Goal: Feedback & Contribution: Leave review/rating

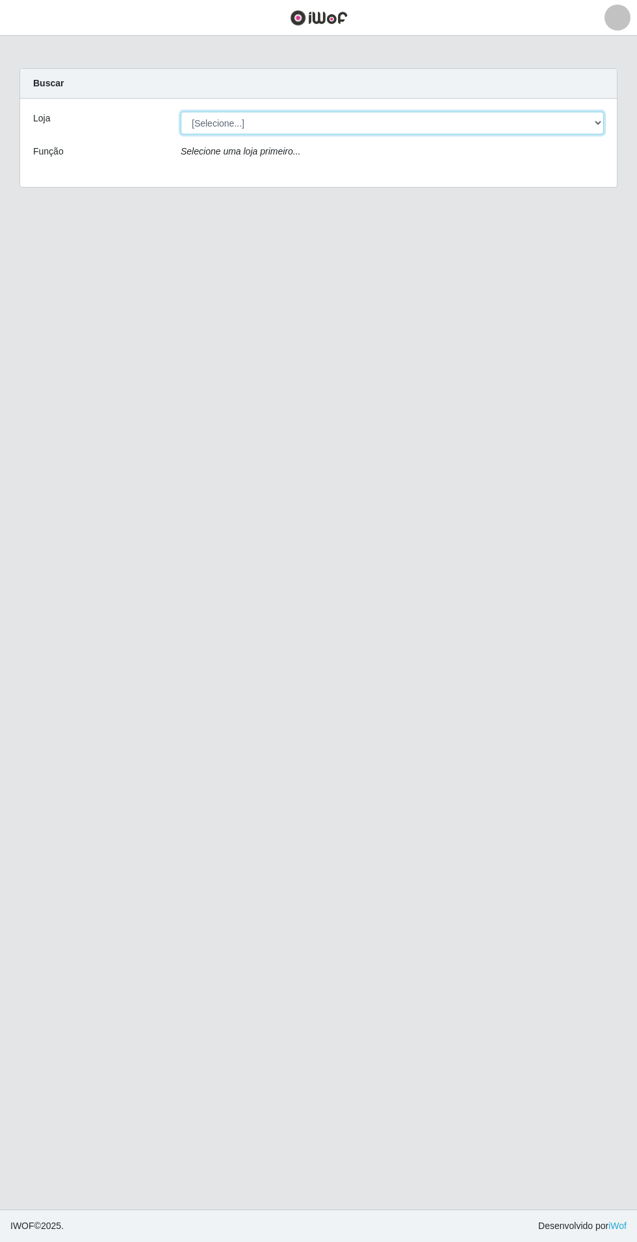
click at [555, 123] on select "[Selecione...] Atacado Vem - Loja 31 [GEOGRAPHIC_DATA]" at bounding box center [392, 123] width 423 height 23
select select "437"
click at [181, 112] on select "[Selecione...] Atacado Vem - Loja 31 [GEOGRAPHIC_DATA]" at bounding box center [392, 123] width 423 height 23
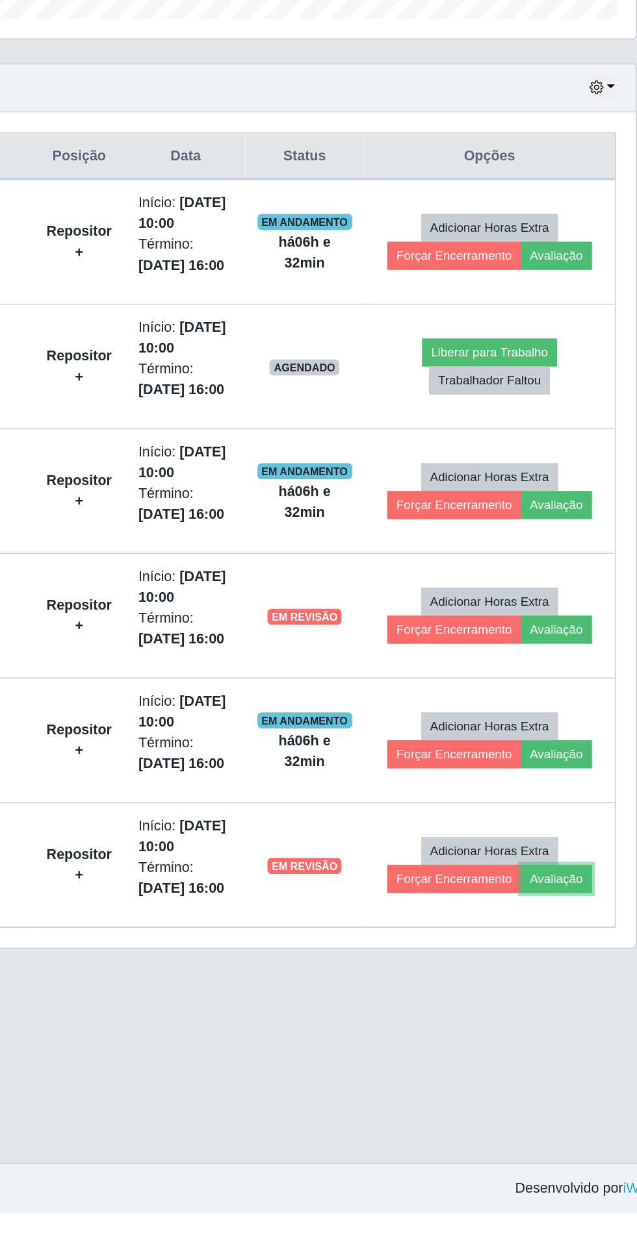
click at [569, 1020] on button "Avaliação" at bounding box center [565, 1025] width 46 height 18
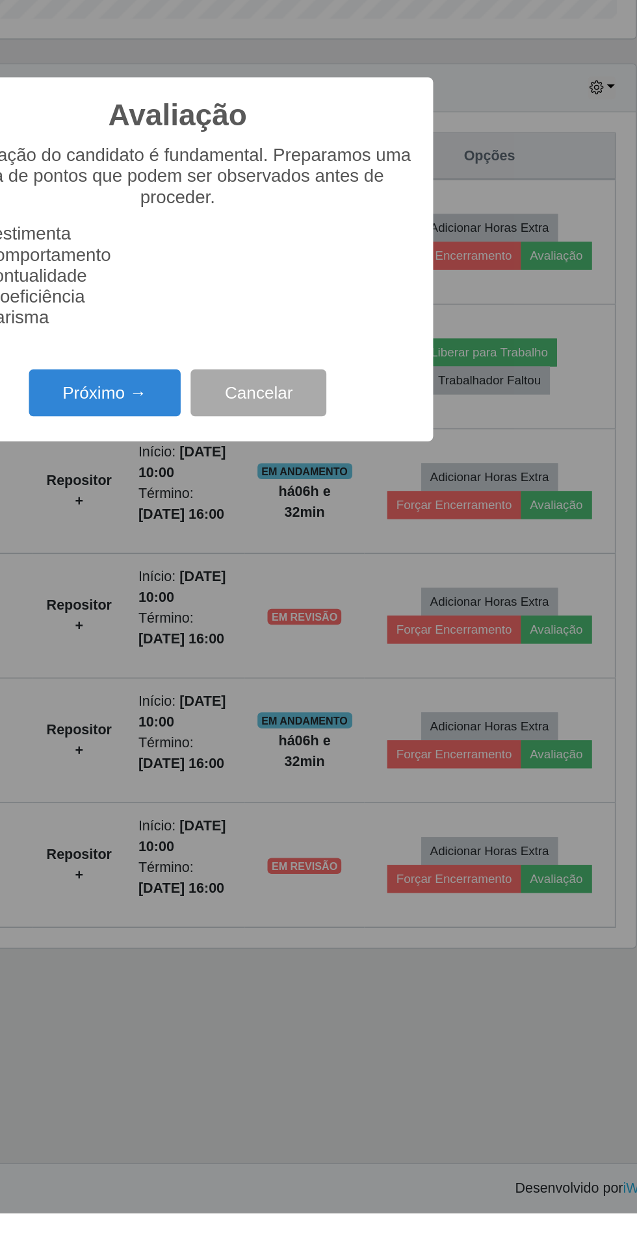
click at [268, 724] on button "Próximo →" at bounding box center [270, 708] width 99 height 31
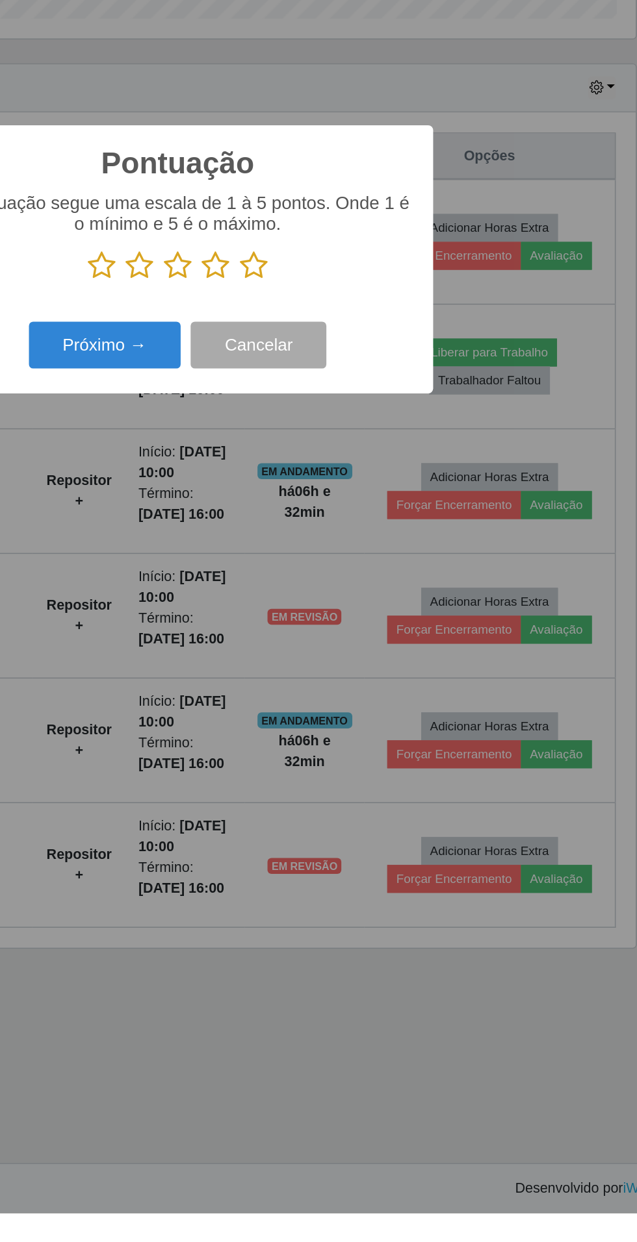
click at [346, 635] on icon at bounding box center [343, 625] width 18 height 19
click at [334, 635] on input "radio" at bounding box center [334, 635] width 0 height 0
click at [370, 635] on icon at bounding box center [368, 625] width 18 height 19
click at [359, 635] on input "radio" at bounding box center [359, 635] width 0 height 0
click at [265, 692] on button "Próximo →" at bounding box center [270, 677] width 99 height 31
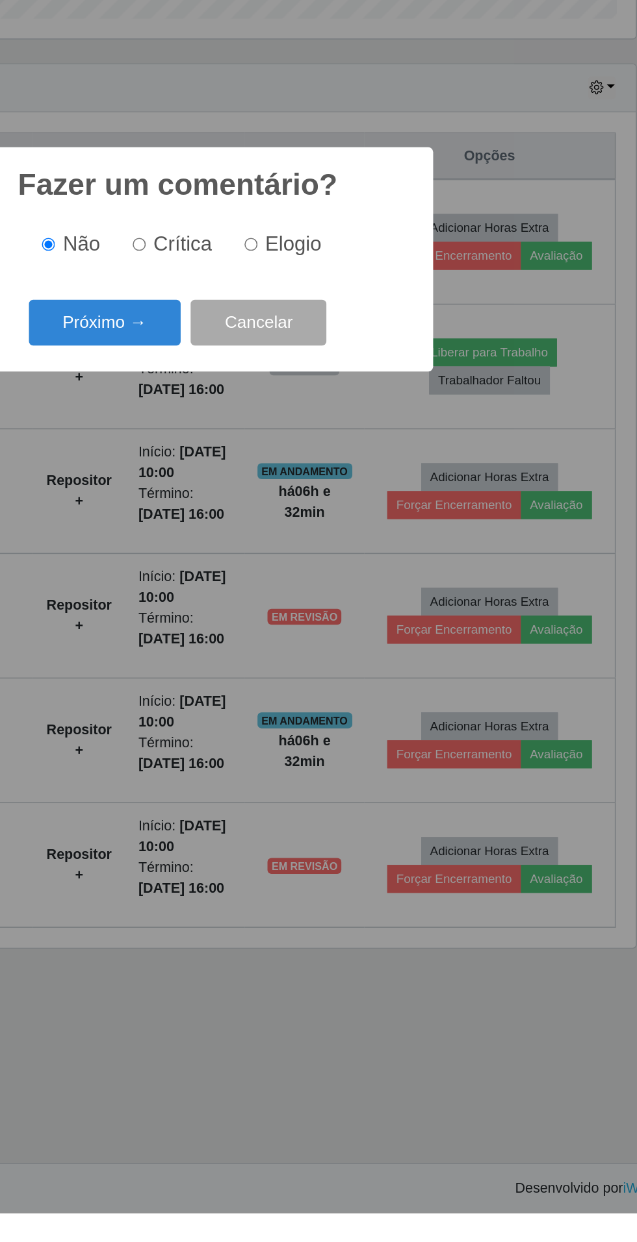
click at [262, 678] on button "Próximo →" at bounding box center [270, 663] width 99 height 31
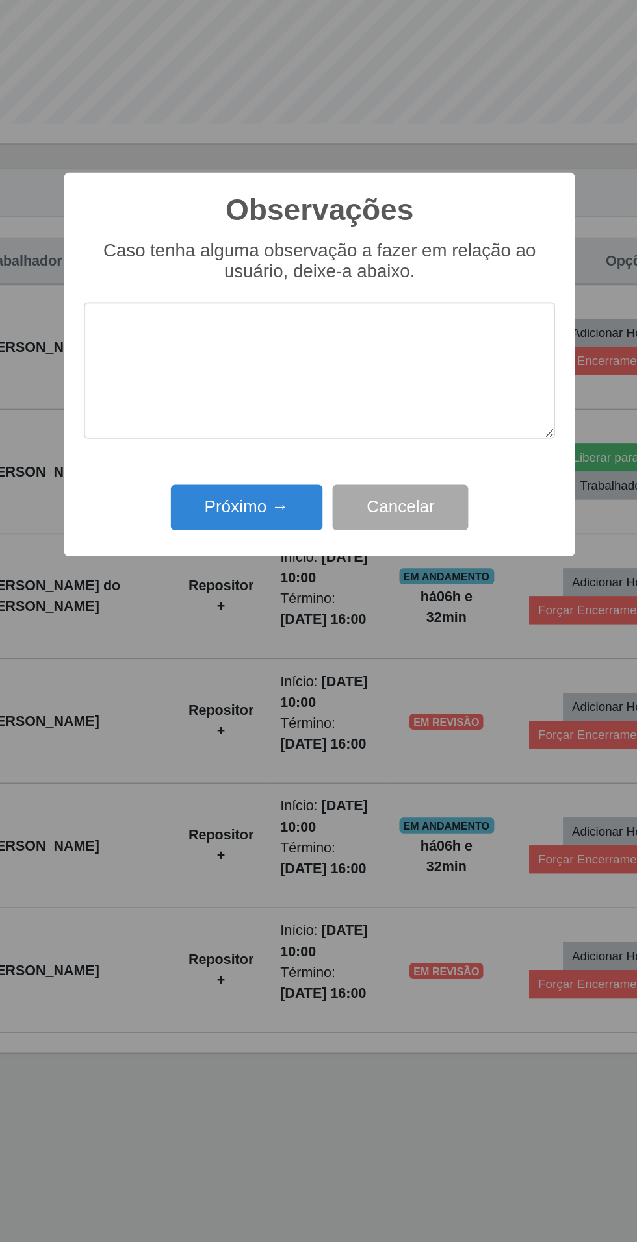
scroll to position [26, 0]
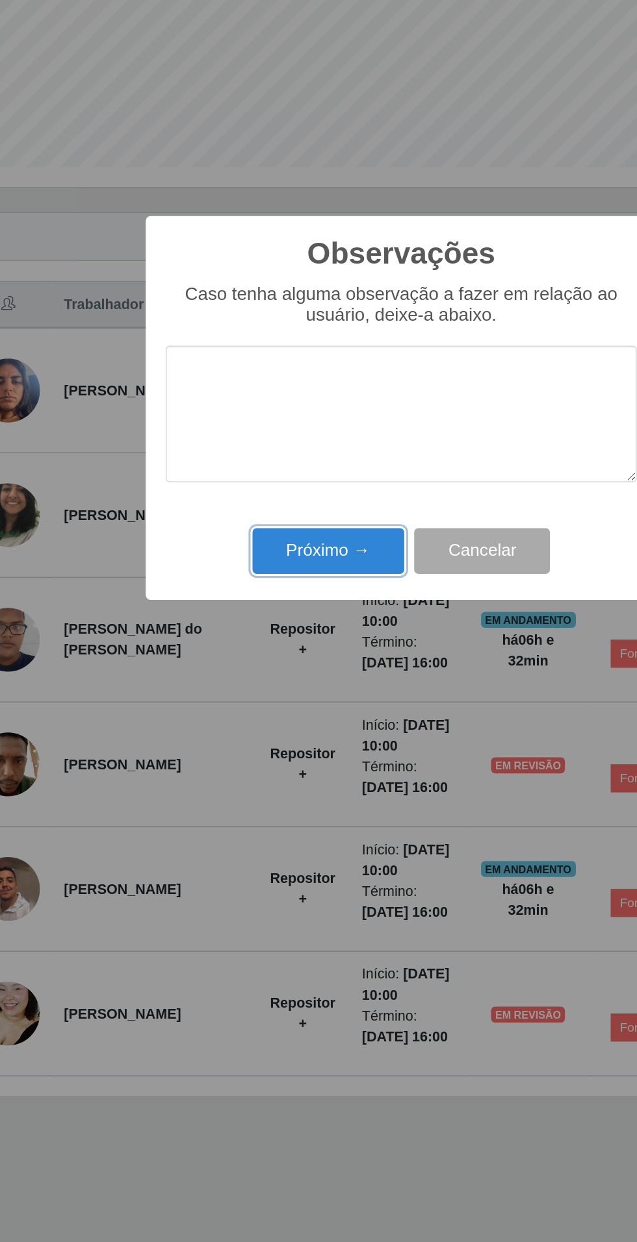
click at [248, 720] on button "Próximo →" at bounding box center [270, 715] width 99 height 31
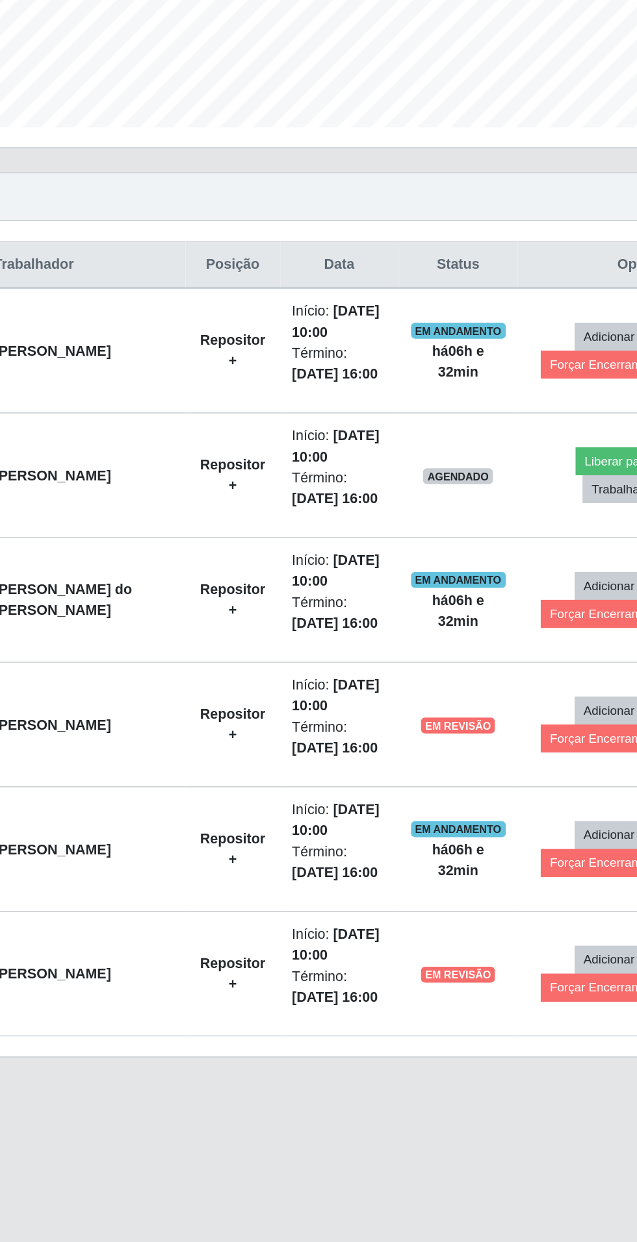
scroll to position [0, 0]
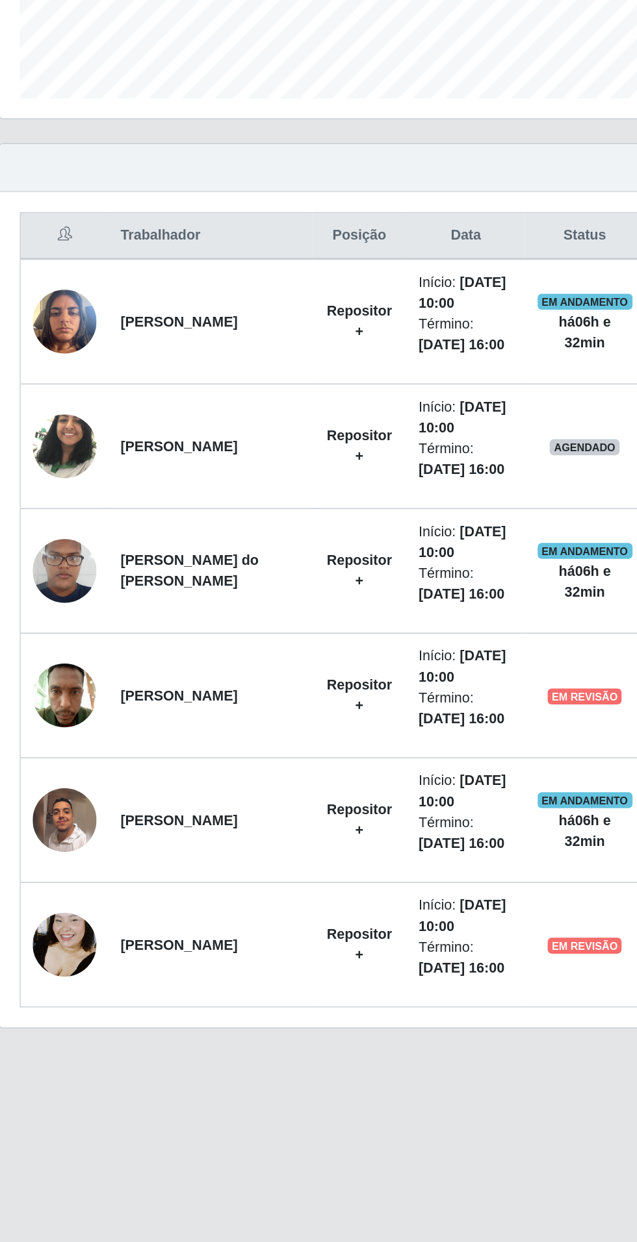
click at [53, 920] on img at bounding box center [63, 935] width 42 height 42
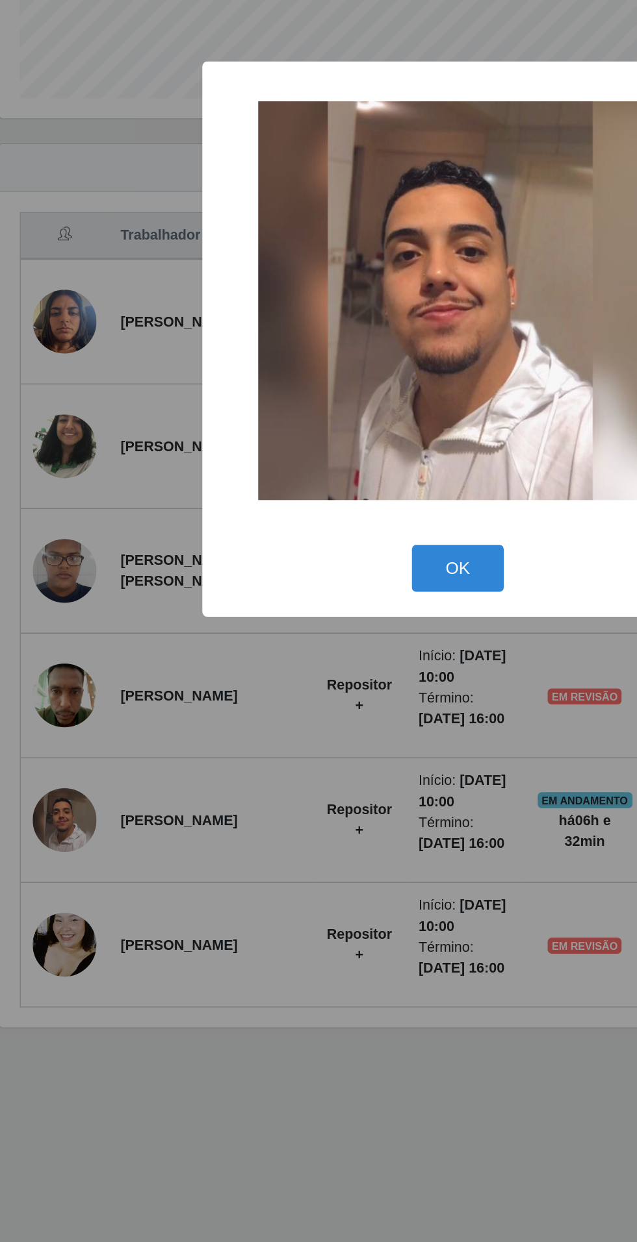
click at [279, 1121] on div "× OK Cancel" at bounding box center [318, 621] width 637 height 1242
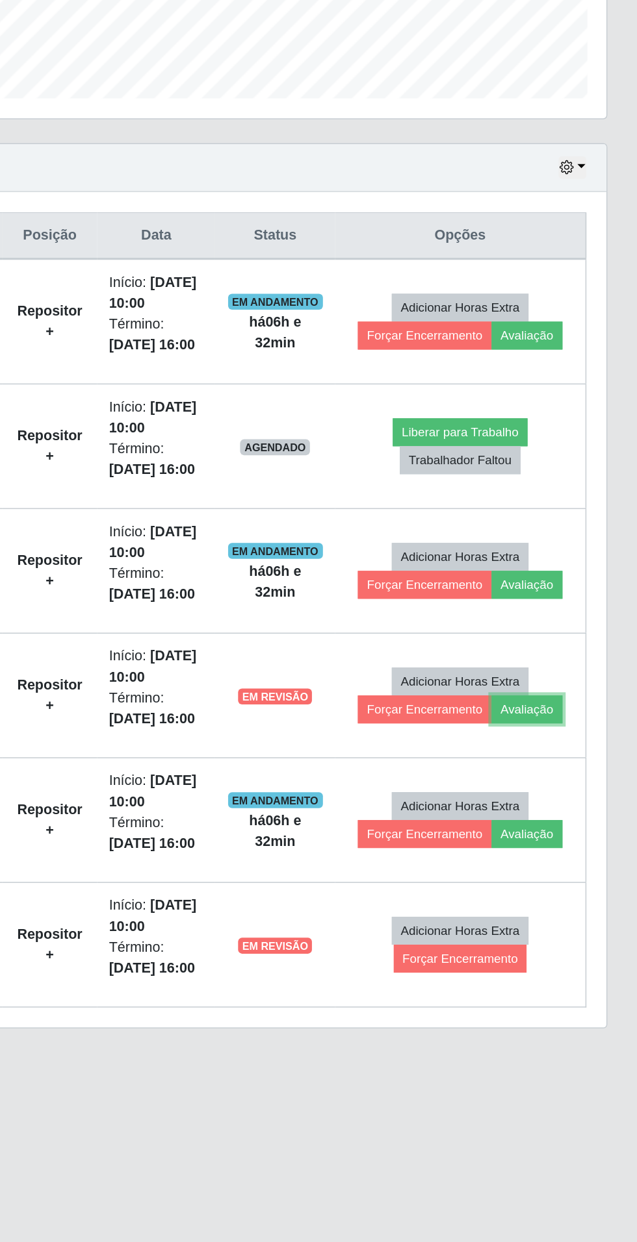
click at [574, 863] on button "Avaliação" at bounding box center [565, 862] width 46 height 18
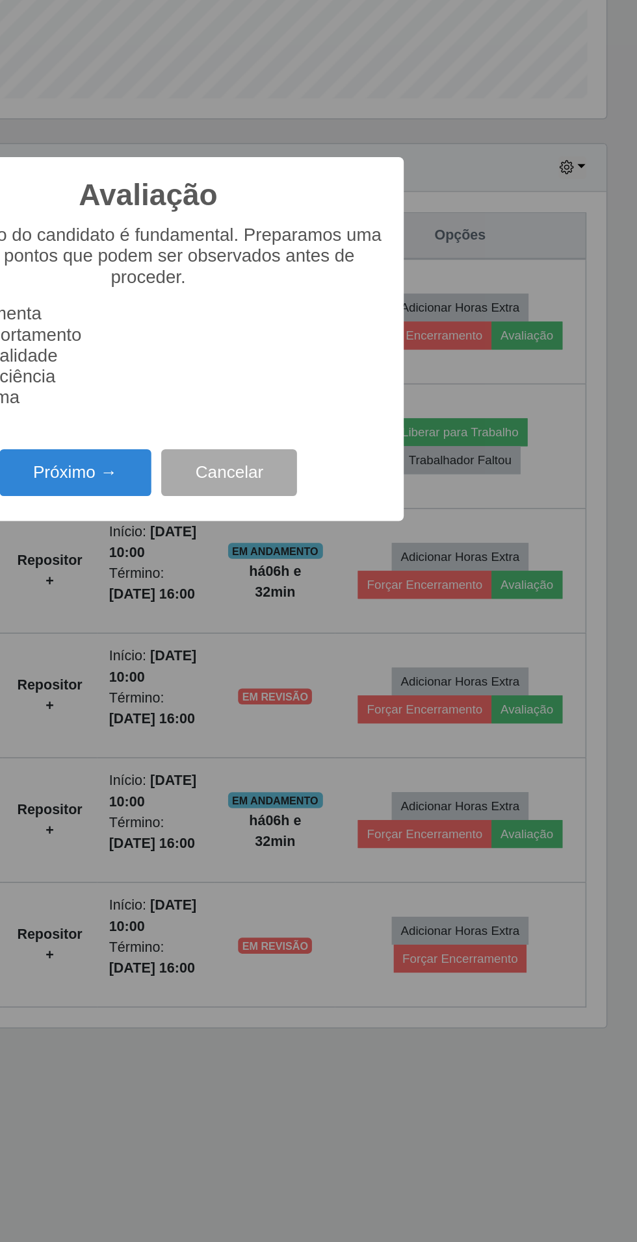
click at [266, 724] on button "Próximo →" at bounding box center [270, 708] width 99 height 31
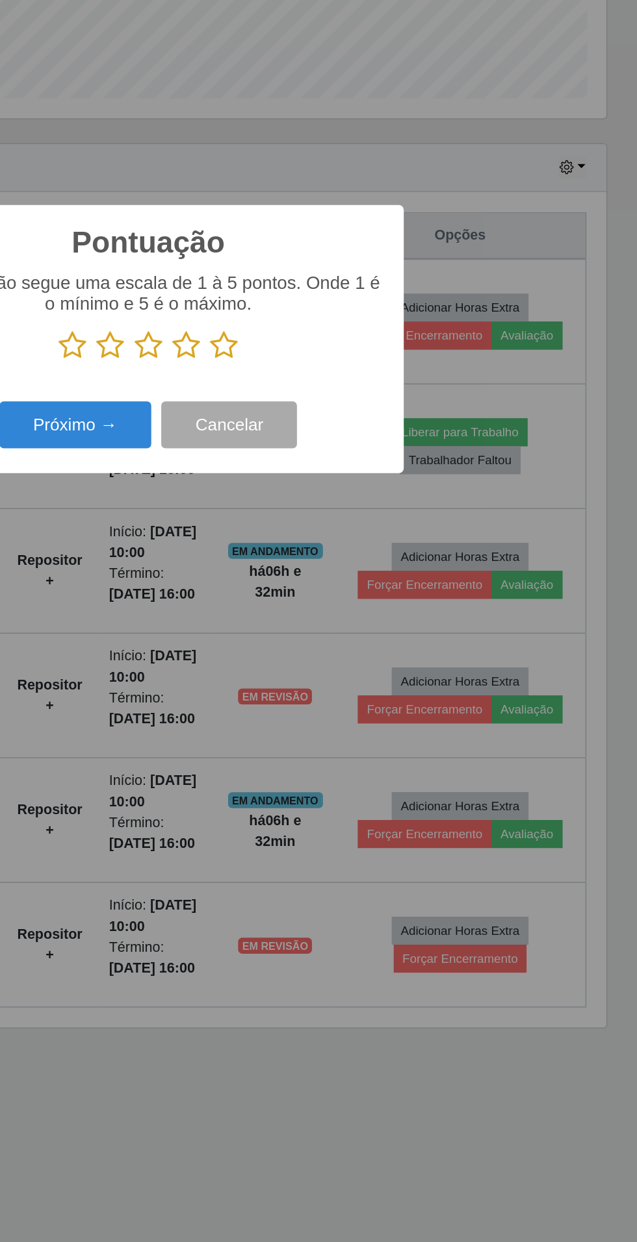
click at [375, 635] on icon at bounding box center [368, 625] width 18 height 19
click at [359, 635] on input "radio" at bounding box center [359, 635] width 0 height 0
click at [273, 692] on button "Próximo →" at bounding box center [270, 677] width 99 height 31
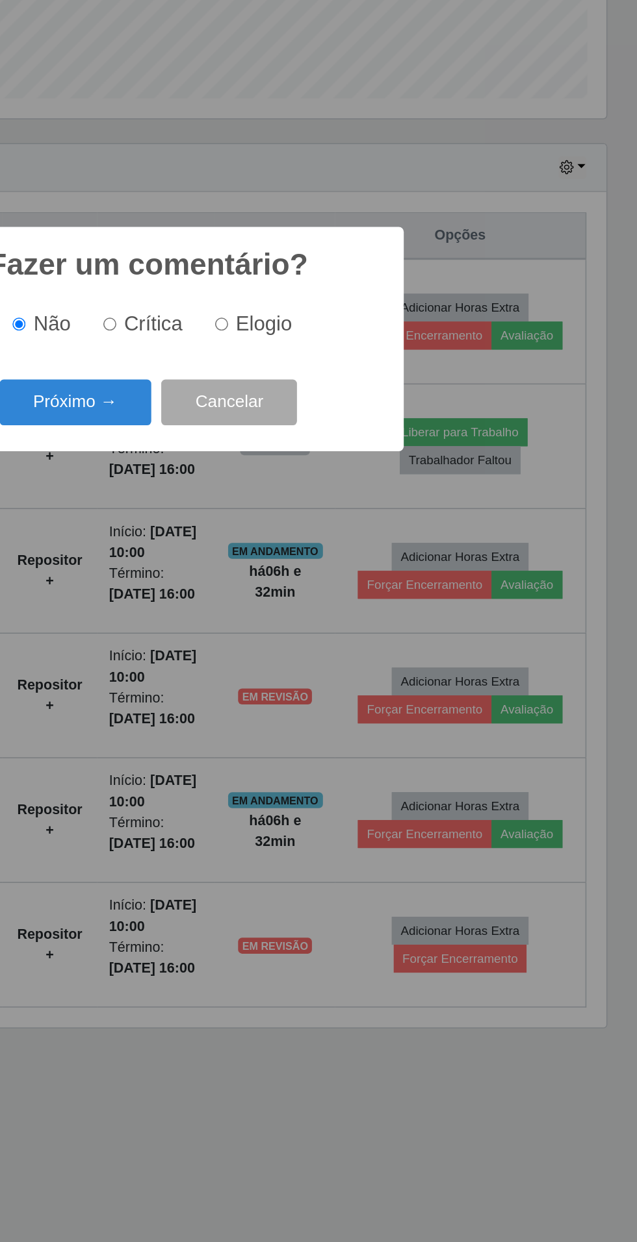
click at [368, 616] on input "Elogio" at bounding box center [366, 611] width 8 height 8
radio input "true"
click at [266, 678] on button "Próximo →" at bounding box center [270, 663] width 99 height 31
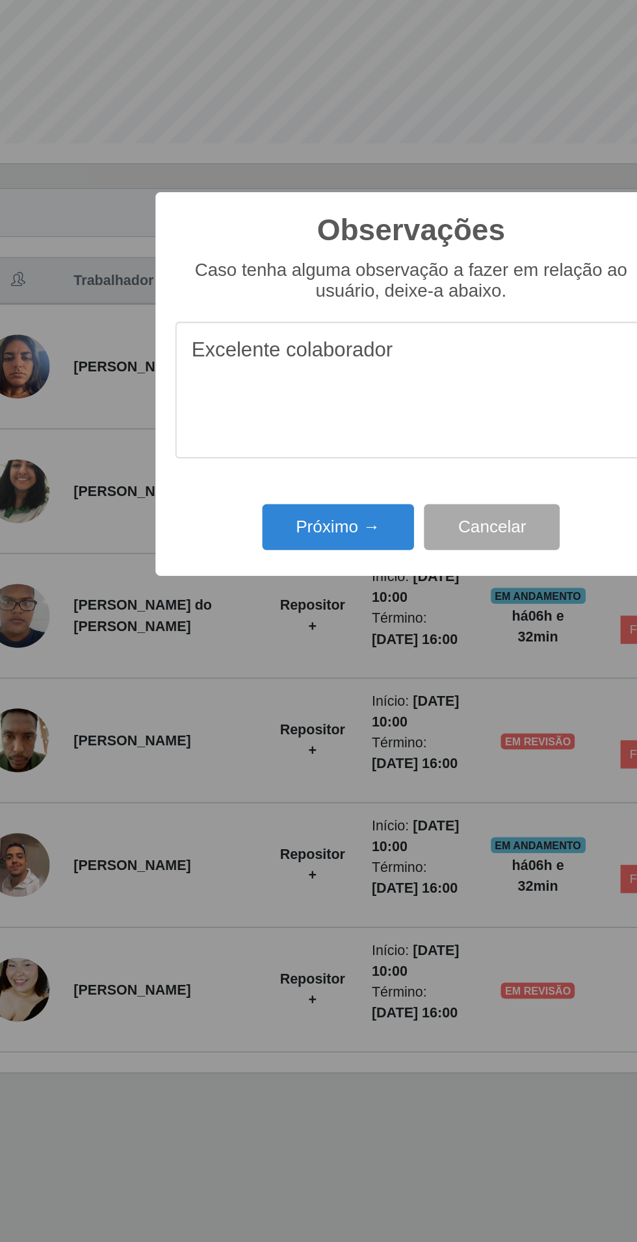
type textarea "Excelente colaborador"
click at [286, 705] on button "Próximo →" at bounding box center [270, 715] width 99 height 31
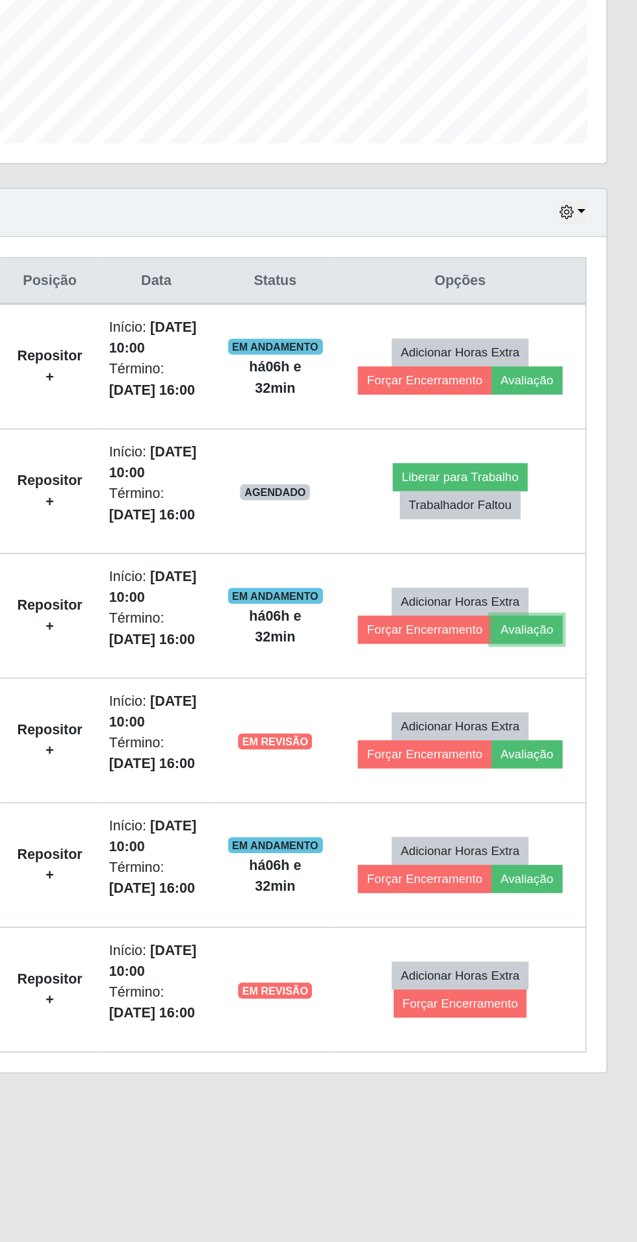
click at [573, 777] on button "Avaliação" at bounding box center [565, 781] width 46 height 18
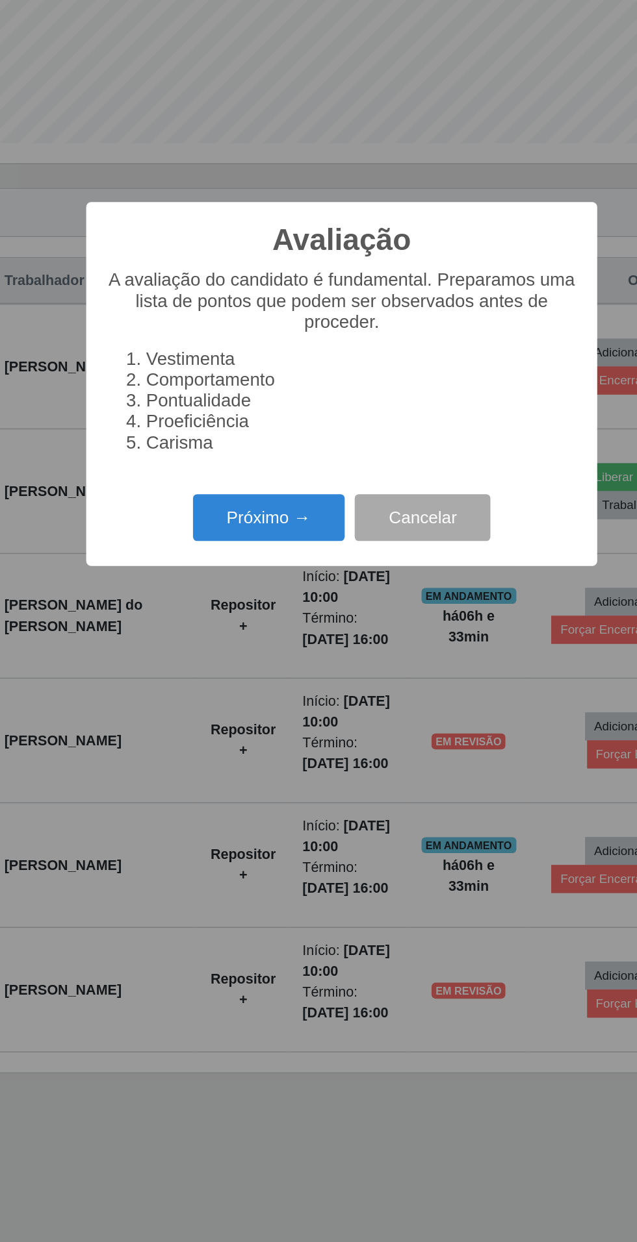
click at [253, 708] on button "Próximo →" at bounding box center [270, 708] width 99 height 31
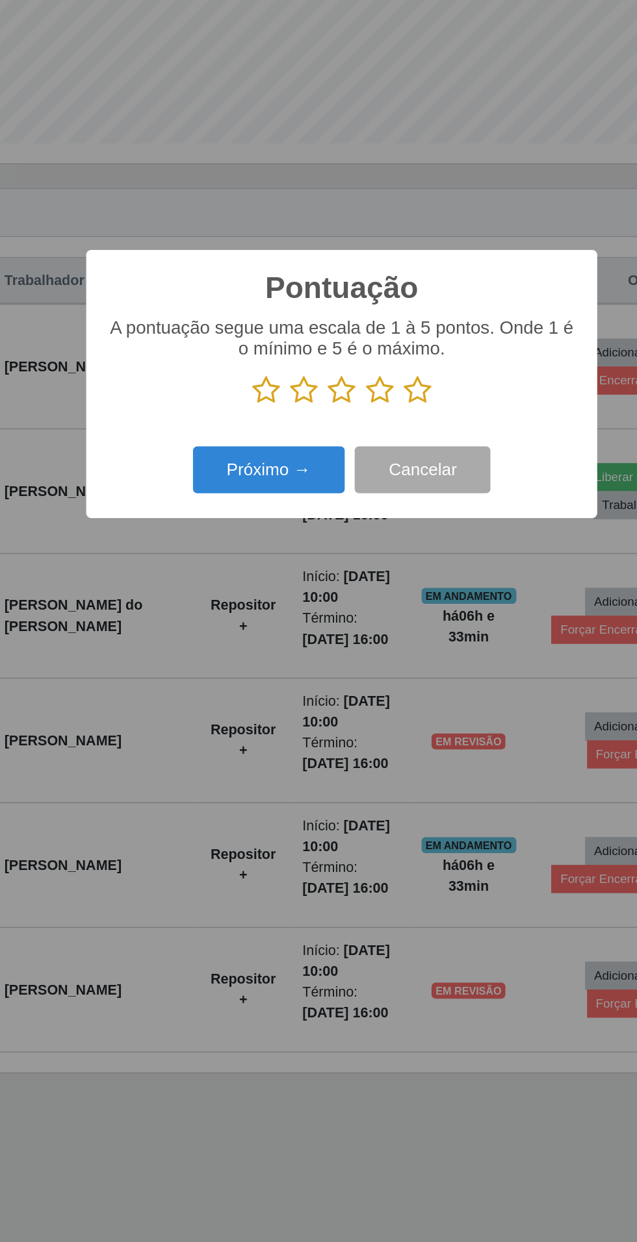
click at [376, 625] on icon at bounding box center [368, 625] width 18 height 19
click at [359, 635] on input "radio" at bounding box center [359, 635] width 0 height 0
click at [284, 674] on button "Próximo →" at bounding box center [270, 677] width 99 height 31
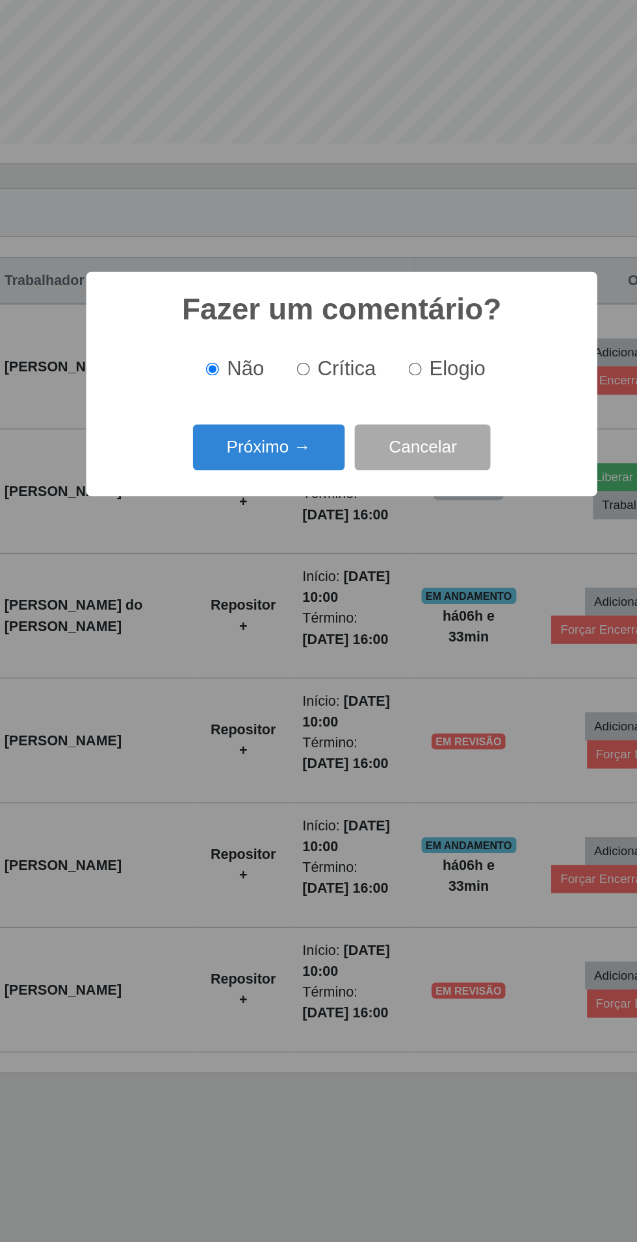
click at [298, 661] on button "Próximo →" at bounding box center [270, 663] width 99 height 31
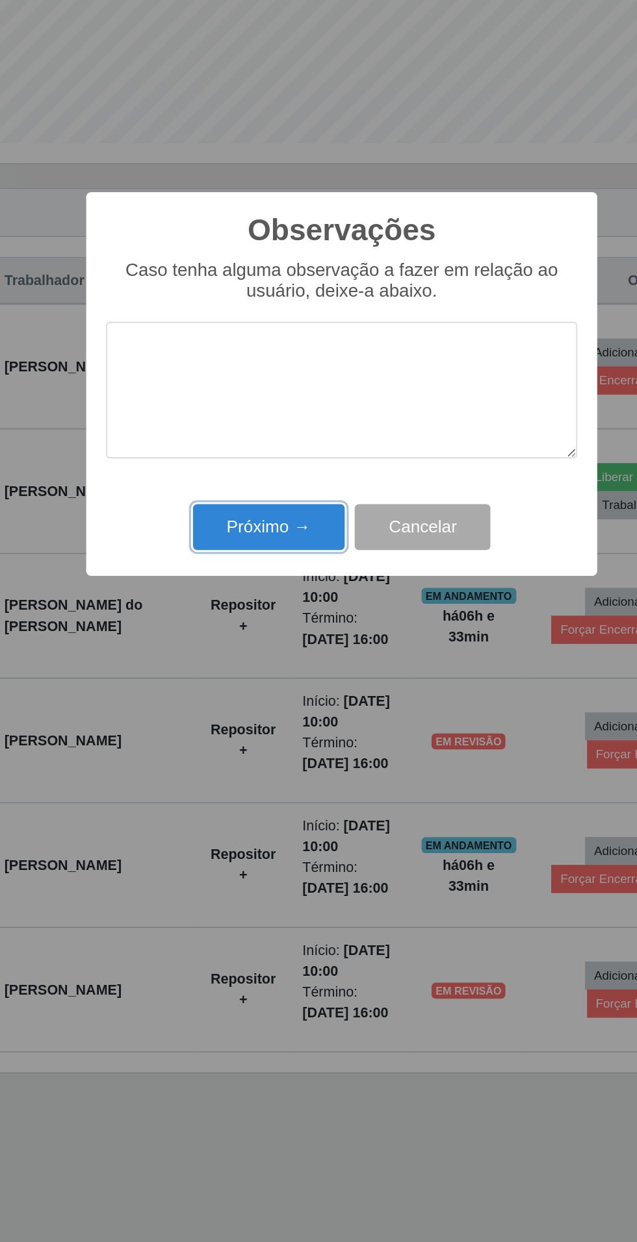
click at [288, 720] on button "Próximo →" at bounding box center [270, 715] width 99 height 31
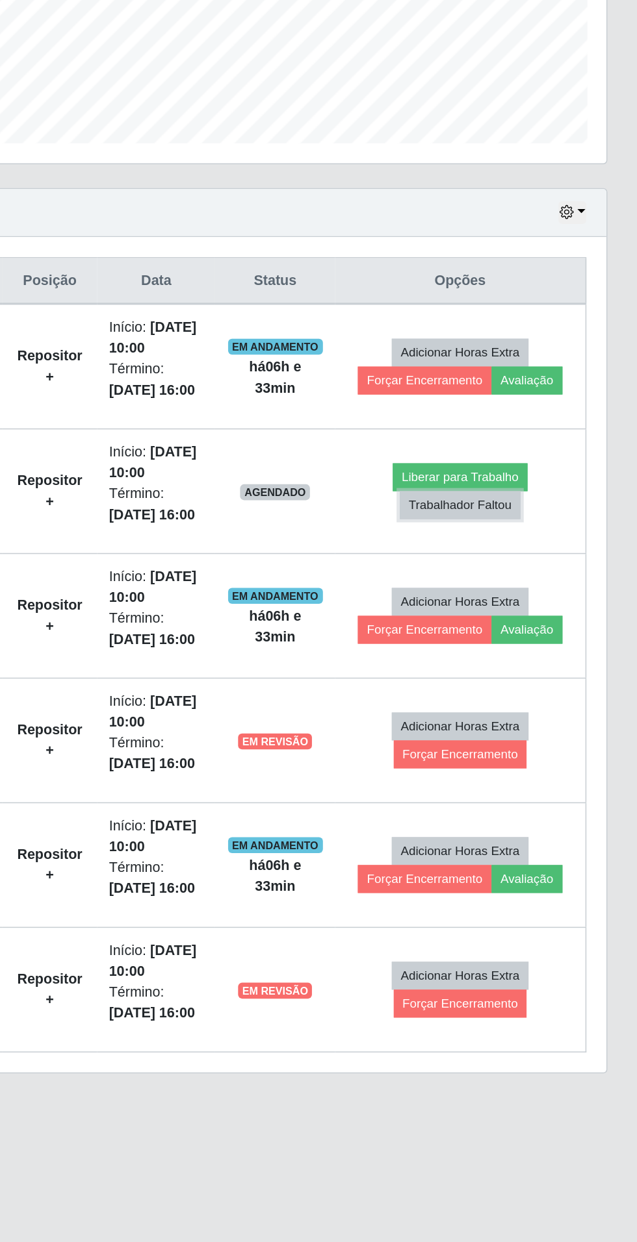
click at [527, 698] on button "Trabalhador Faltou" at bounding box center [521, 700] width 79 height 18
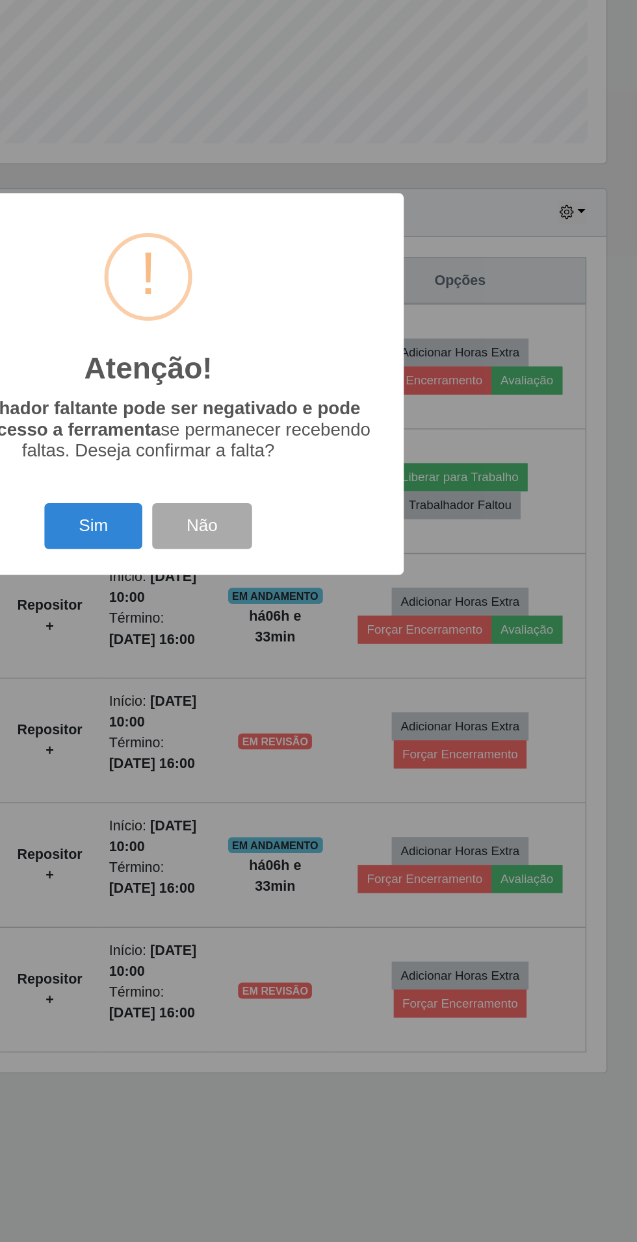
click at [292, 705] on button "Sim" at bounding box center [282, 714] width 63 height 31
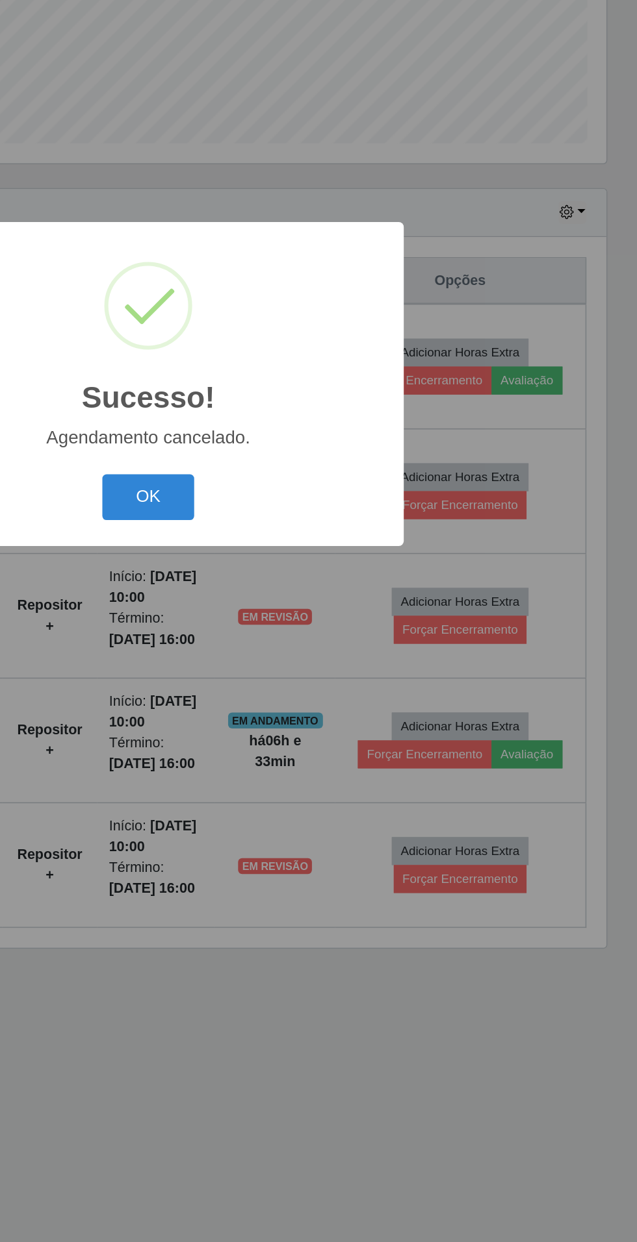
click at [308, 685] on button "OK" at bounding box center [318, 695] width 60 height 31
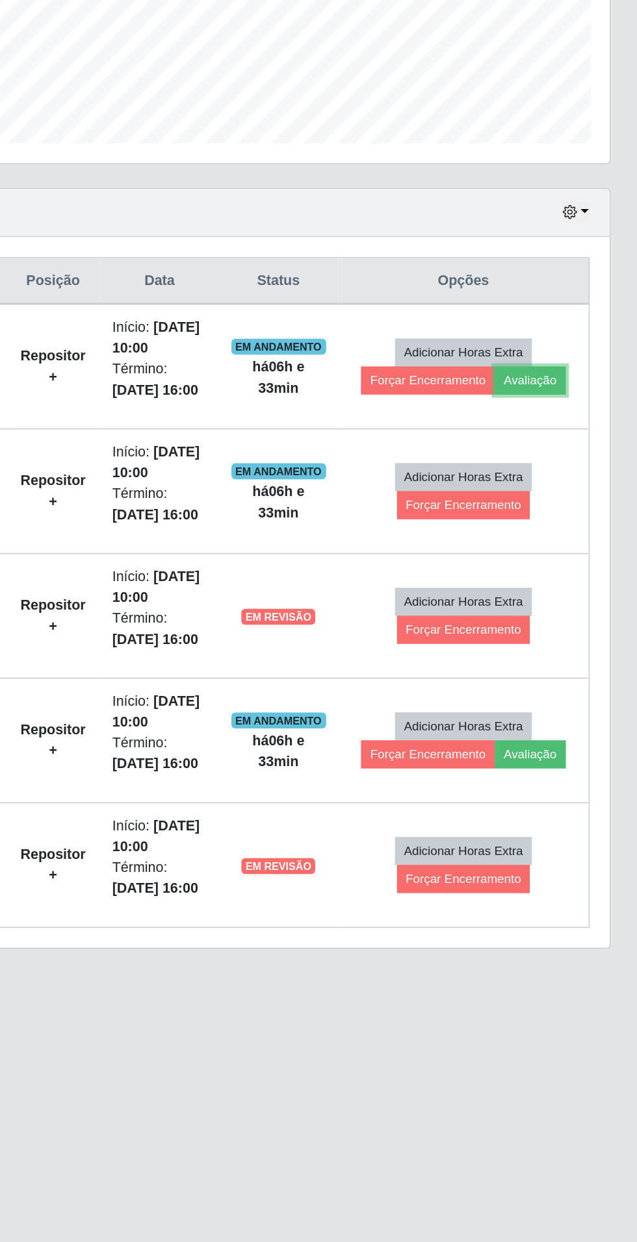
click at [570, 616] on button "Avaliação" at bounding box center [565, 619] width 46 height 18
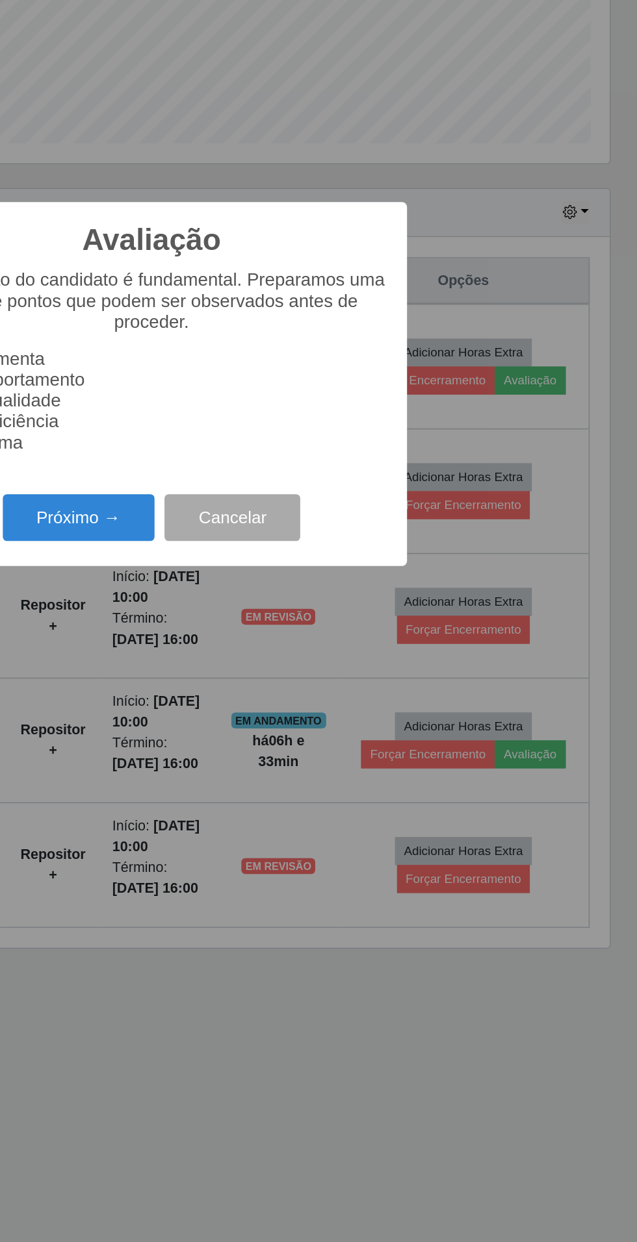
click at [268, 706] on button "Próximo →" at bounding box center [270, 708] width 99 height 31
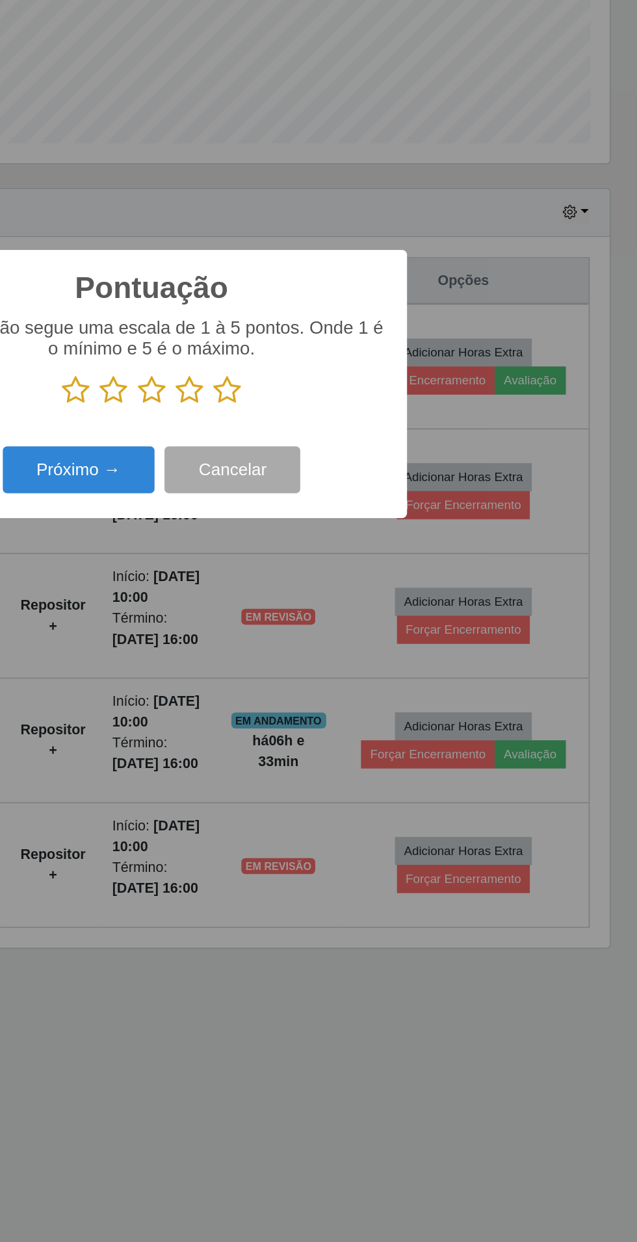
click at [374, 624] on icon at bounding box center [368, 625] width 18 height 19
click at [359, 635] on input "radio" at bounding box center [359, 635] width 0 height 0
click at [262, 675] on button "Próximo →" at bounding box center [270, 677] width 99 height 31
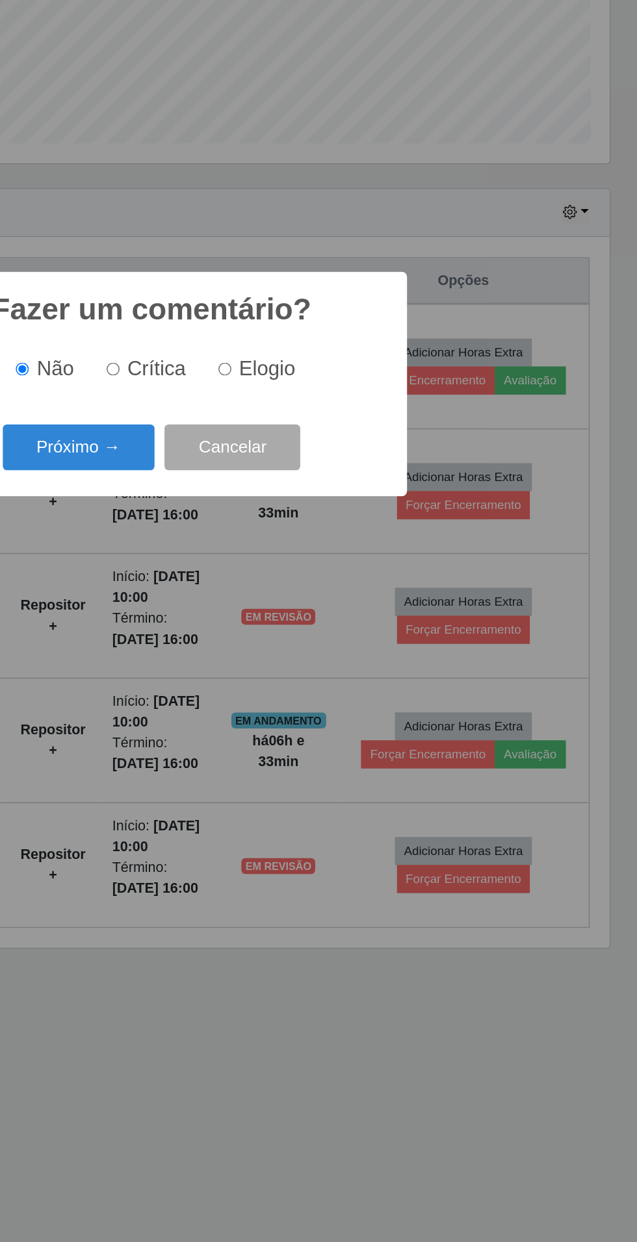
click at [368, 611] on input "Elogio" at bounding box center [366, 611] width 8 height 8
radio input "true"
click at [264, 661] on button "Próximo →" at bounding box center [270, 663] width 99 height 31
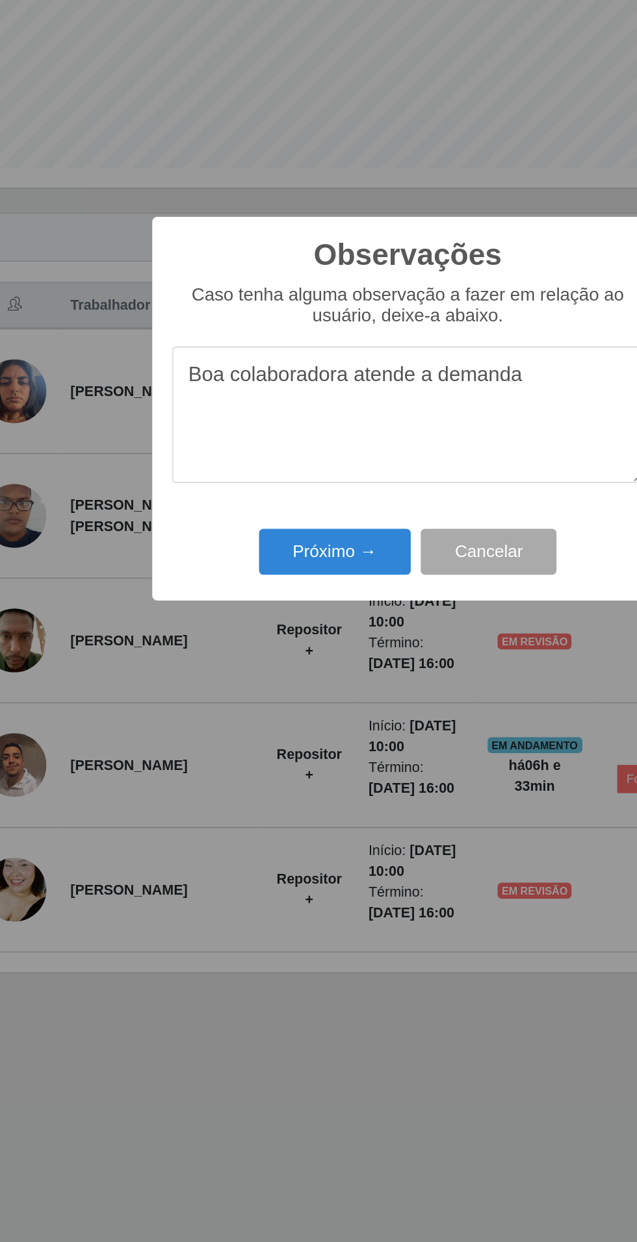
type textarea "Boa colaboradora atende a demanda"
click at [291, 709] on button "Próximo →" at bounding box center [270, 715] width 99 height 31
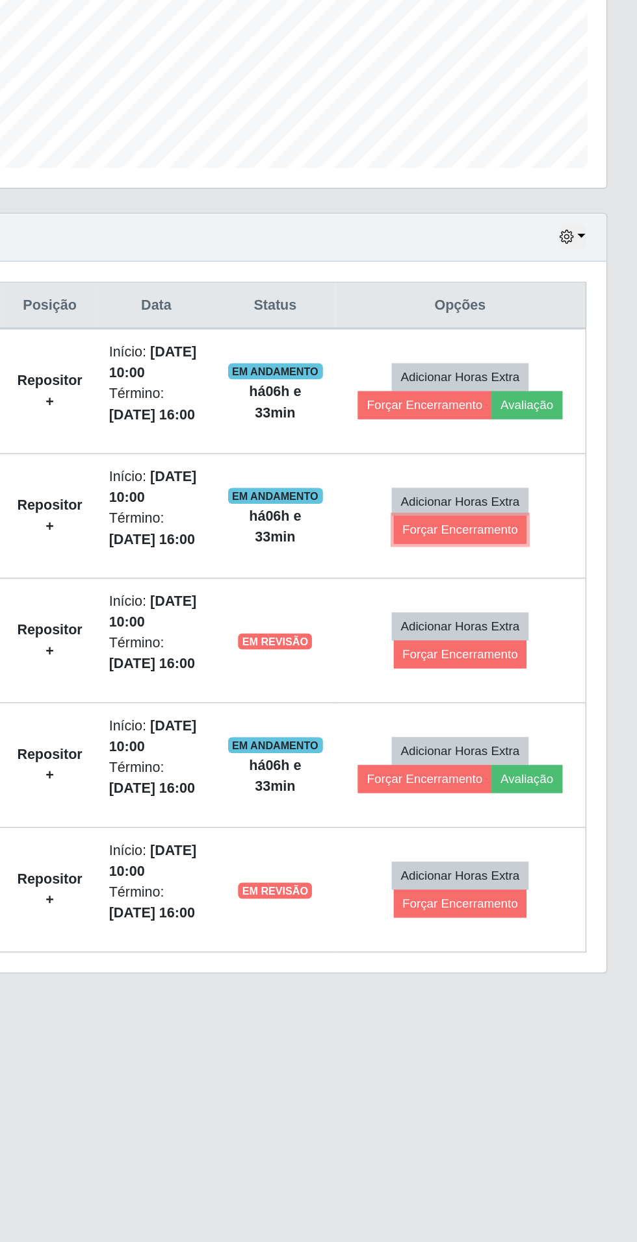
click at [538, 697] on button "Forçar Encerramento" at bounding box center [521, 700] width 87 height 18
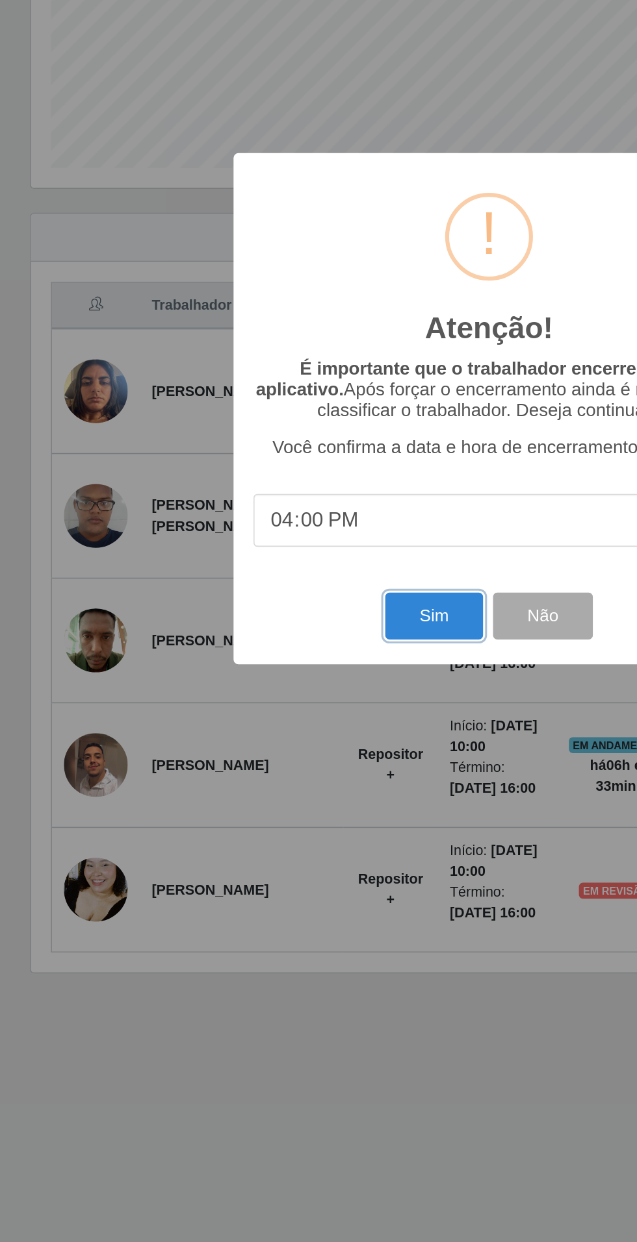
click at [278, 751] on button "Sim" at bounding box center [282, 756] width 63 height 31
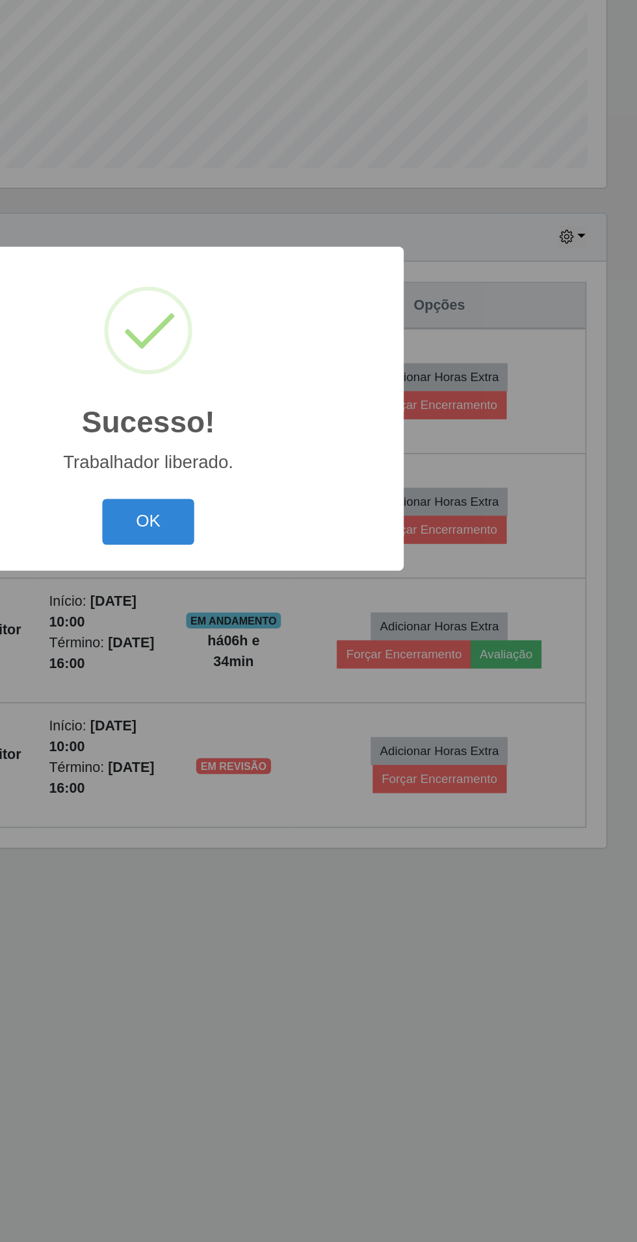
click at [314, 681] on button "OK" at bounding box center [318, 695] width 60 height 31
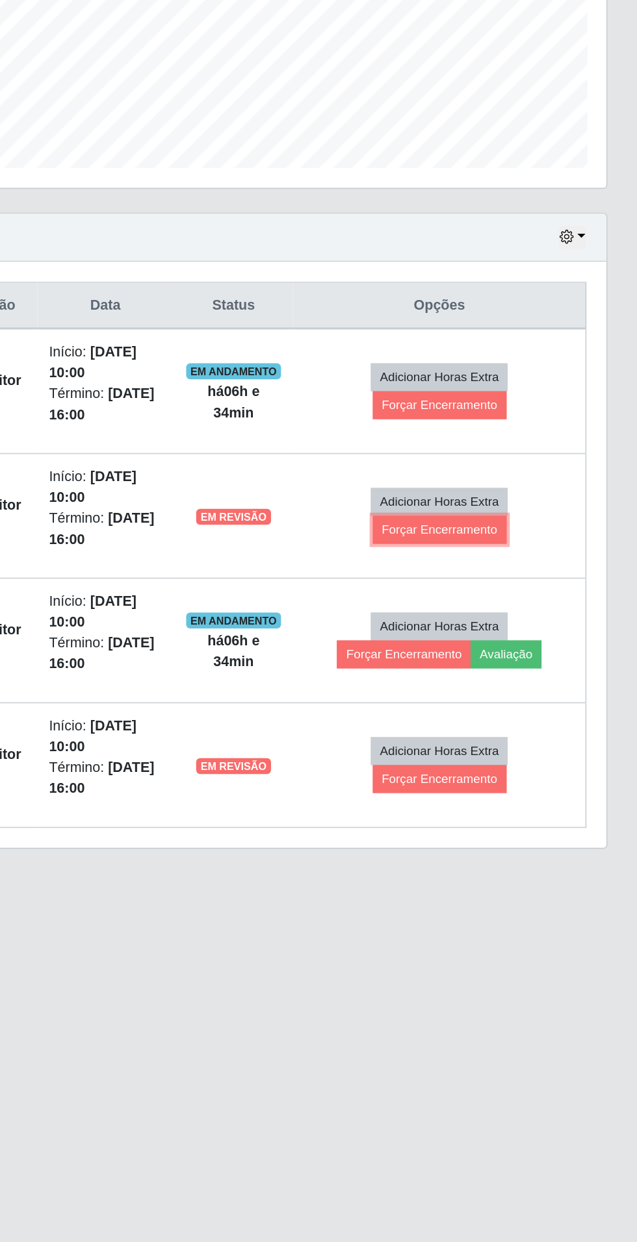
click at [536, 698] on button "Forçar Encerramento" at bounding box center [507, 700] width 87 height 18
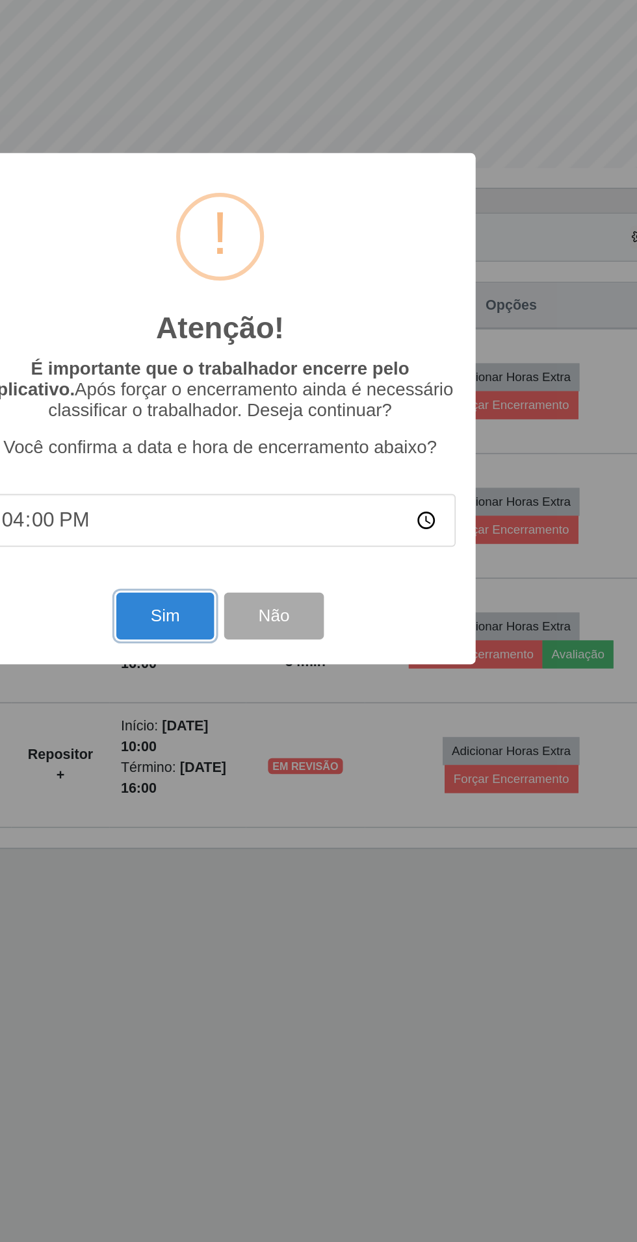
click at [278, 750] on button "Sim" at bounding box center [282, 756] width 63 height 31
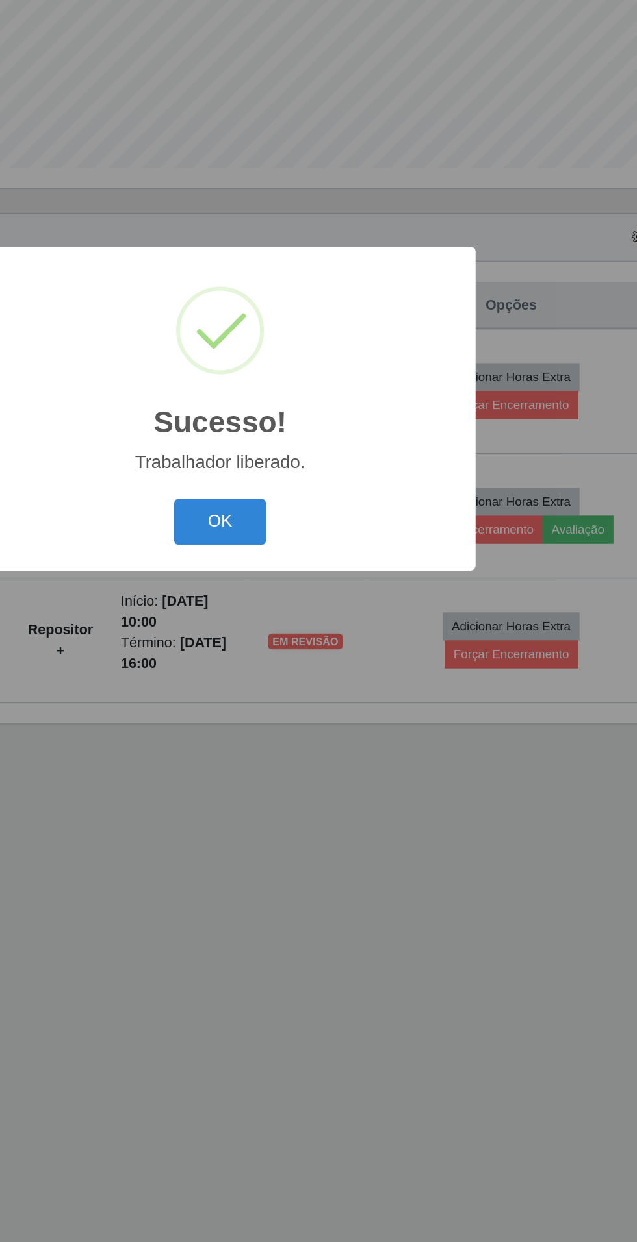
click at [323, 686] on button "OK" at bounding box center [318, 695] width 60 height 31
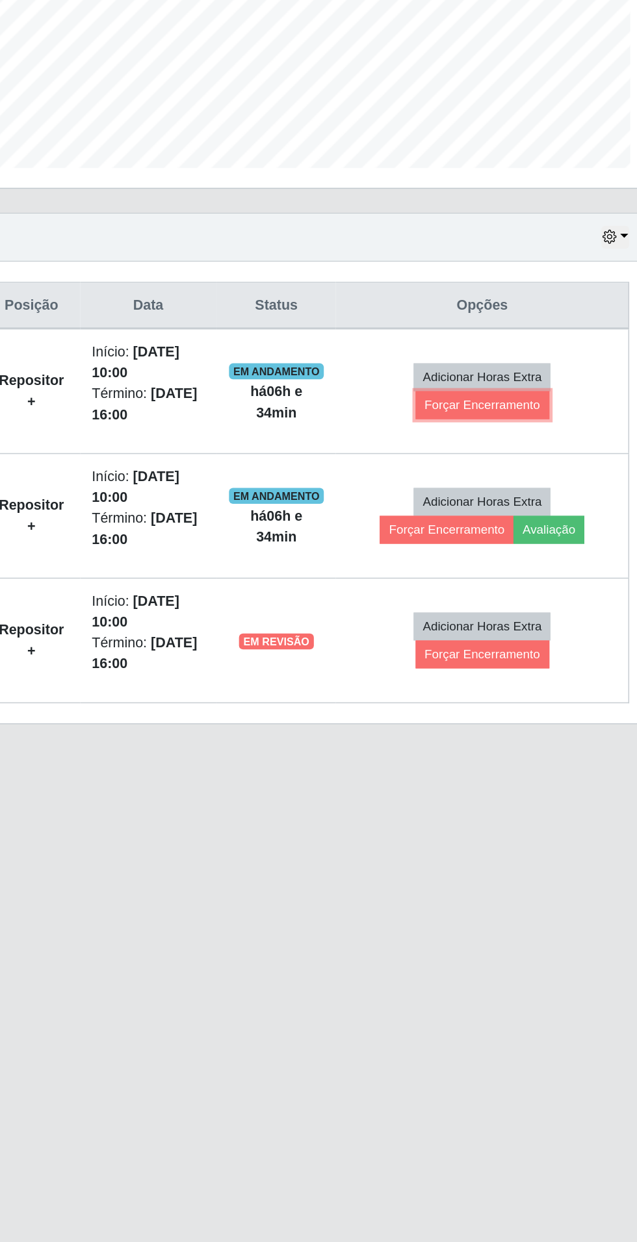
click at [533, 618] on button "Forçar Encerramento" at bounding box center [507, 619] width 87 height 18
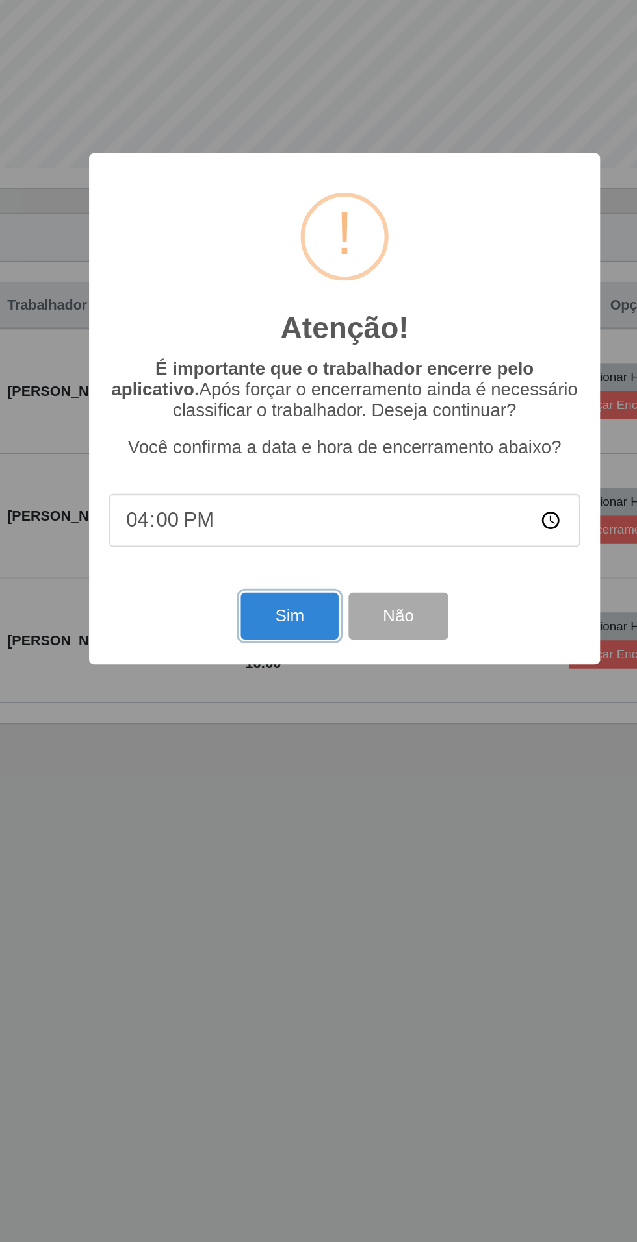
click at [268, 763] on button "Sim" at bounding box center [282, 756] width 63 height 31
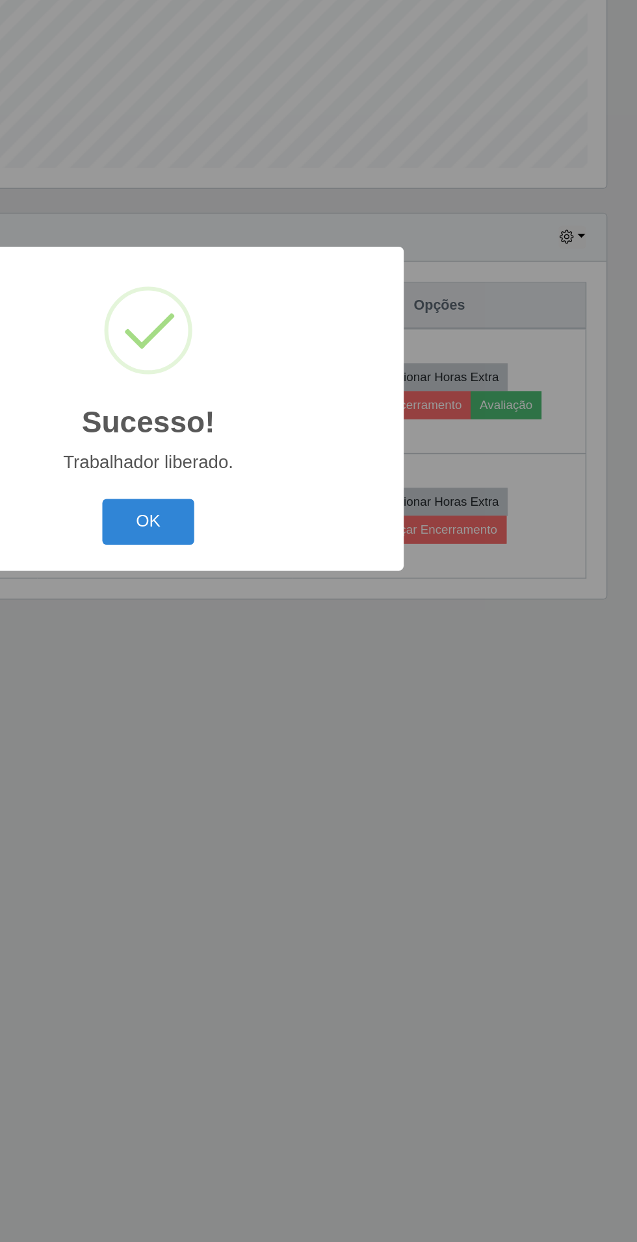
click at [311, 683] on button "OK" at bounding box center [318, 695] width 60 height 31
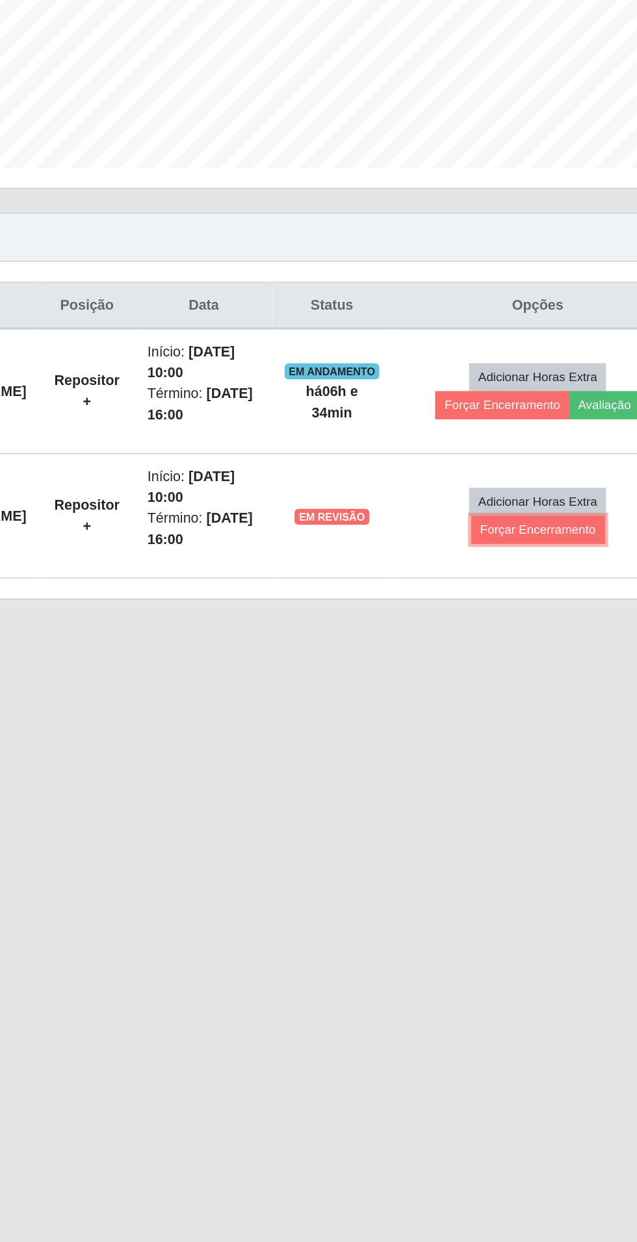
click at [529, 701] on button "Forçar Encerramento" at bounding box center [507, 700] width 87 height 18
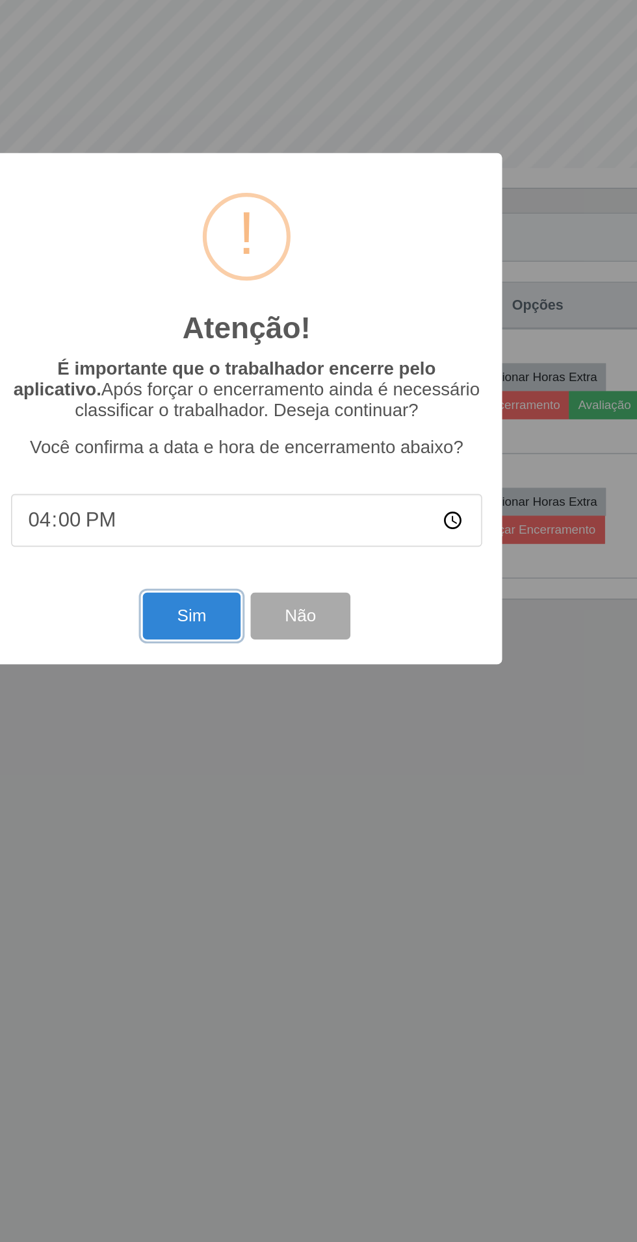
click at [296, 749] on button "Sim" at bounding box center [282, 756] width 63 height 31
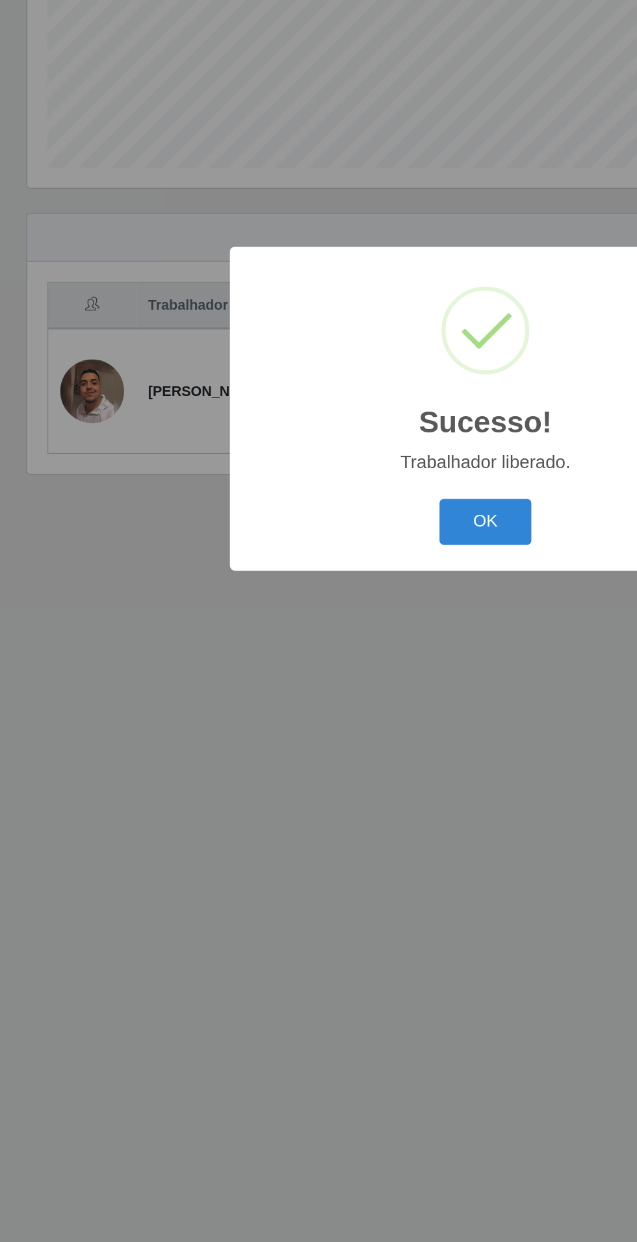
click at [337, 699] on button "OK" at bounding box center [318, 695] width 60 height 31
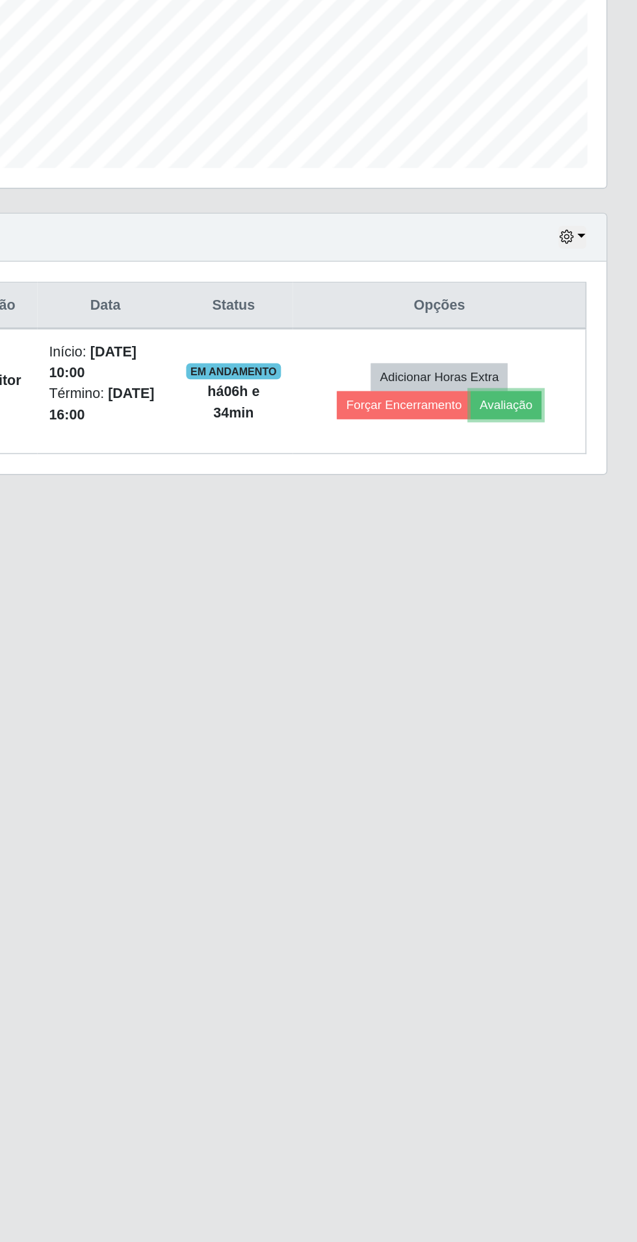
click at [573, 624] on button "Avaliação" at bounding box center [551, 619] width 46 height 18
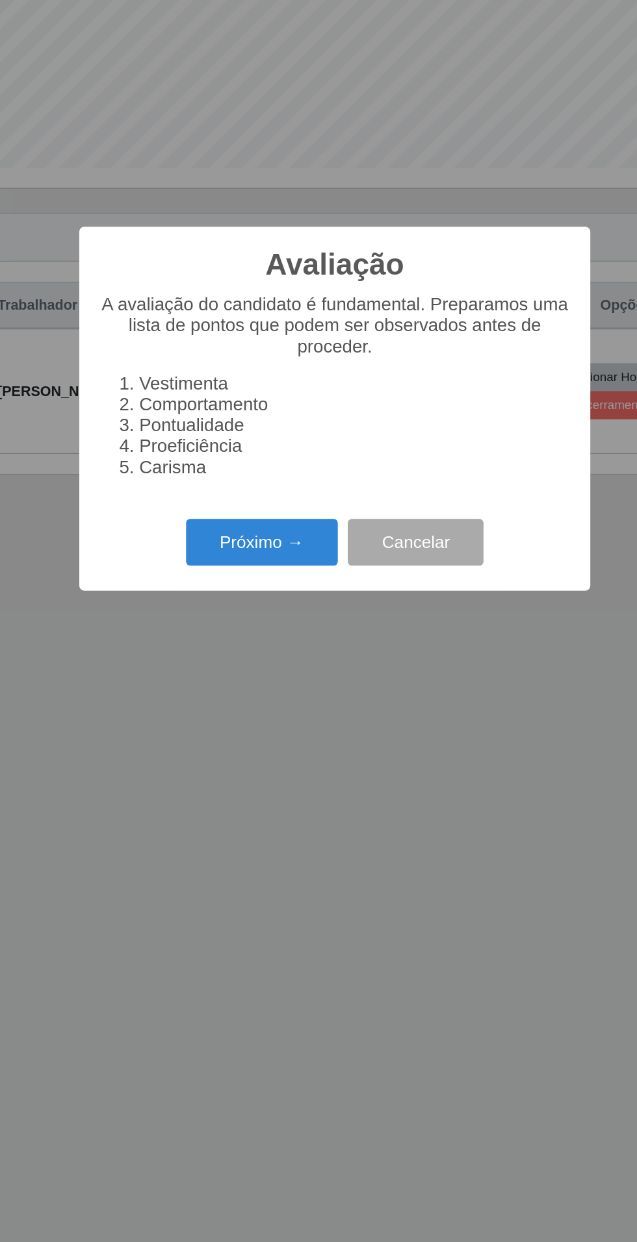
click at [244, 701] on button "Próximo →" at bounding box center [270, 708] width 99 height 31
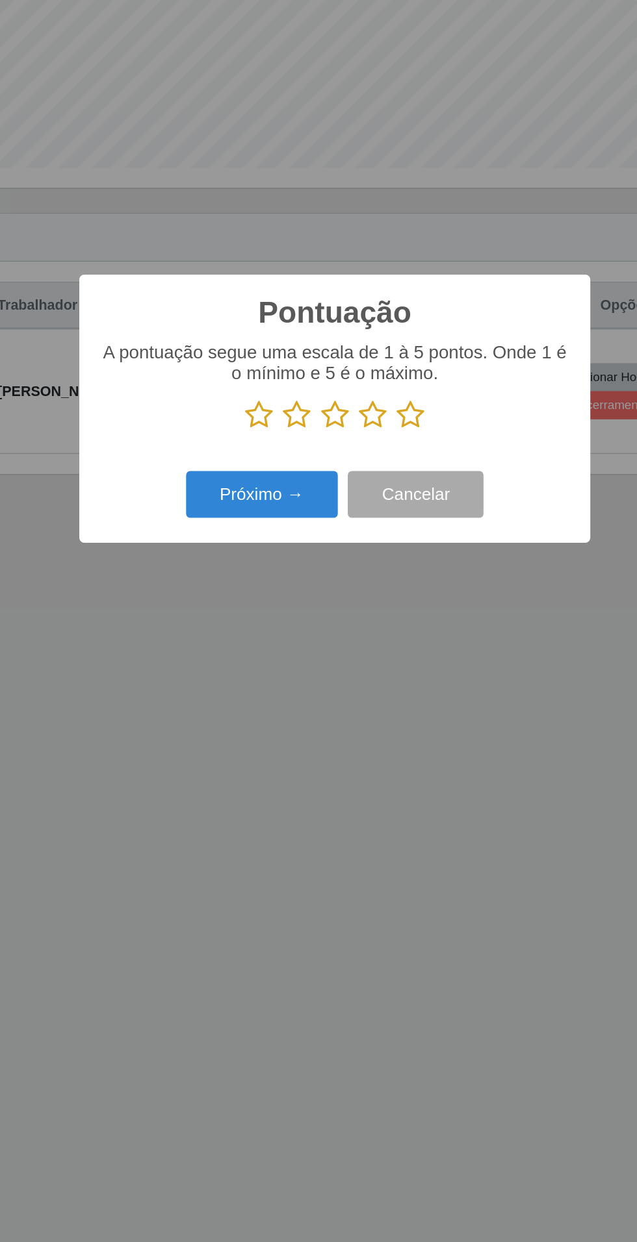
click at [316, 622] on icon at bounding box center [318, 625] width 18 height 19
click at [309, 635] on input "radio" at bounding box center [309, 635] width 0 height 0
click at [286, 668] on button "Próximo →" at bounding box center [270, 677] width 99 height 31
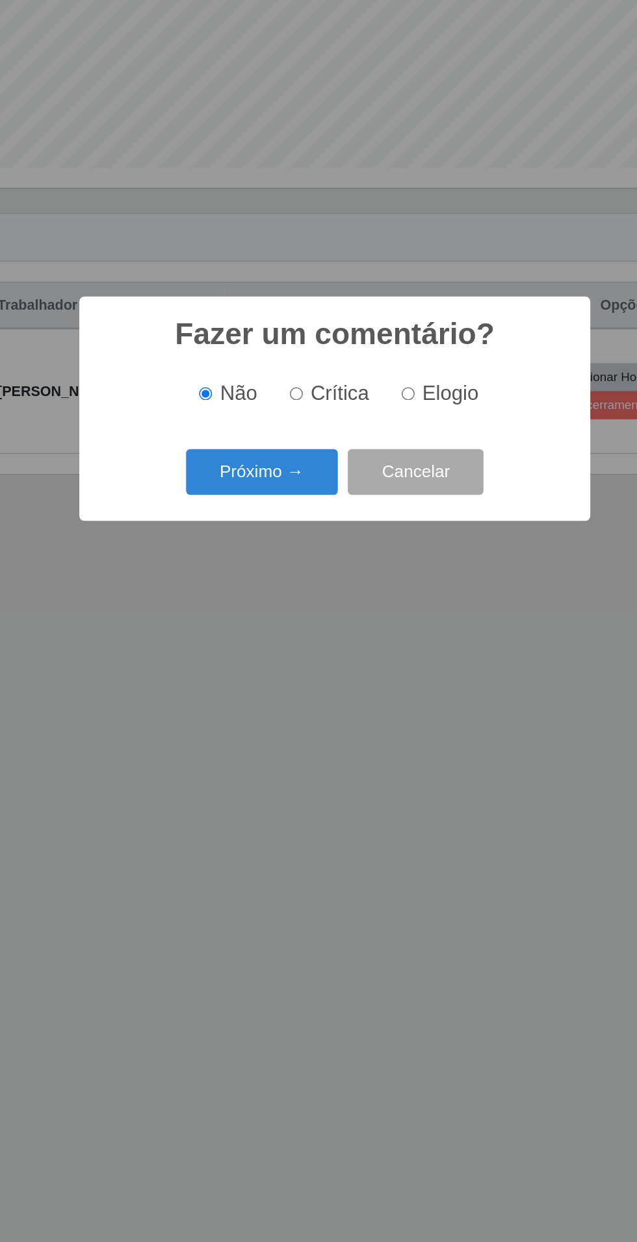
click at [322, 614] on span "Crítica" at bounding box center [322, 611] width 38 height 14
click at [297, 614] on input "Crítica" at bounding box center [293, 611] width 8 height 8
radio input "true"
click at [277, 666] on button "Próximo →" at bounding box center [270, 663] width 99 height 31
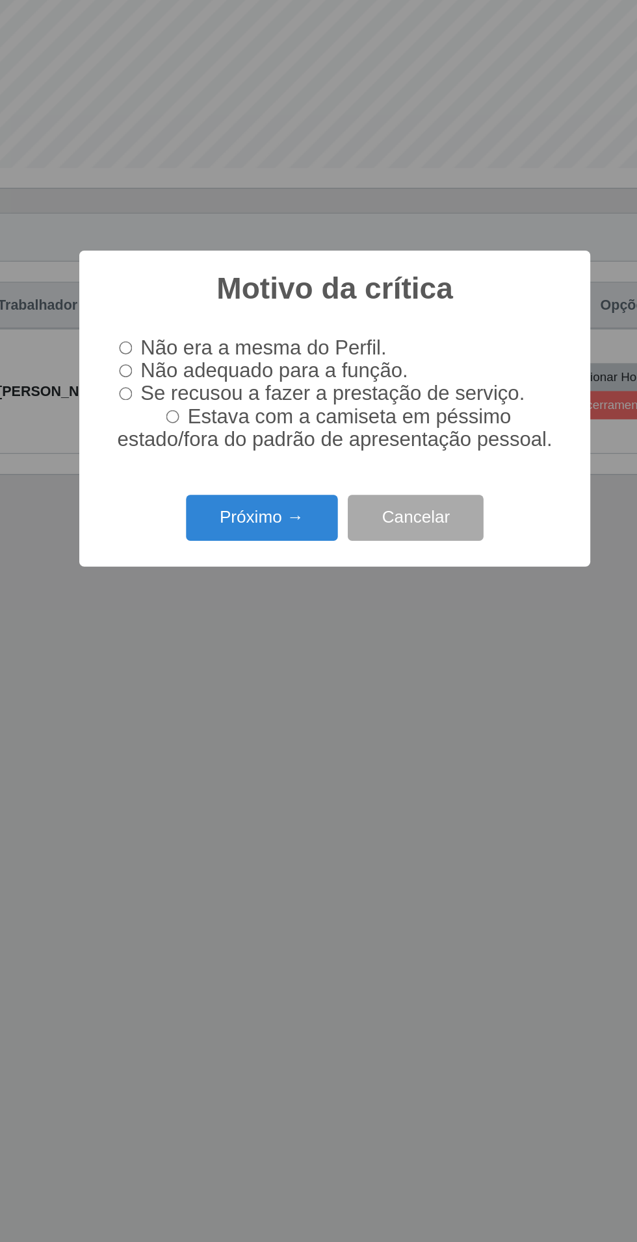
click at [179, 595] on input "Não adequado para a função." at bounding box center [182, 596] width 8 height 8
radio input "true"
click at [287, 689] on button "Próximo →" at bounding box center [270, 692] width 99 height 31
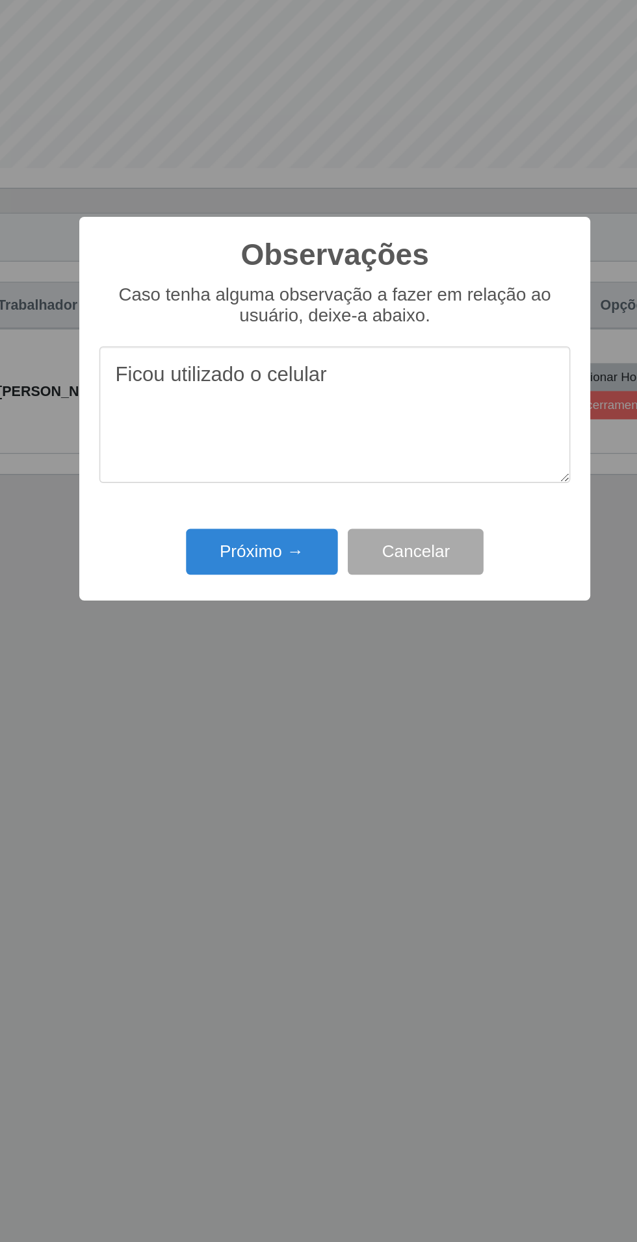
type textarea "Ficou utilizado o celular"
click at [279, 713] on button "Próximo →" at bounding box center [270, 715] width 99 height 31
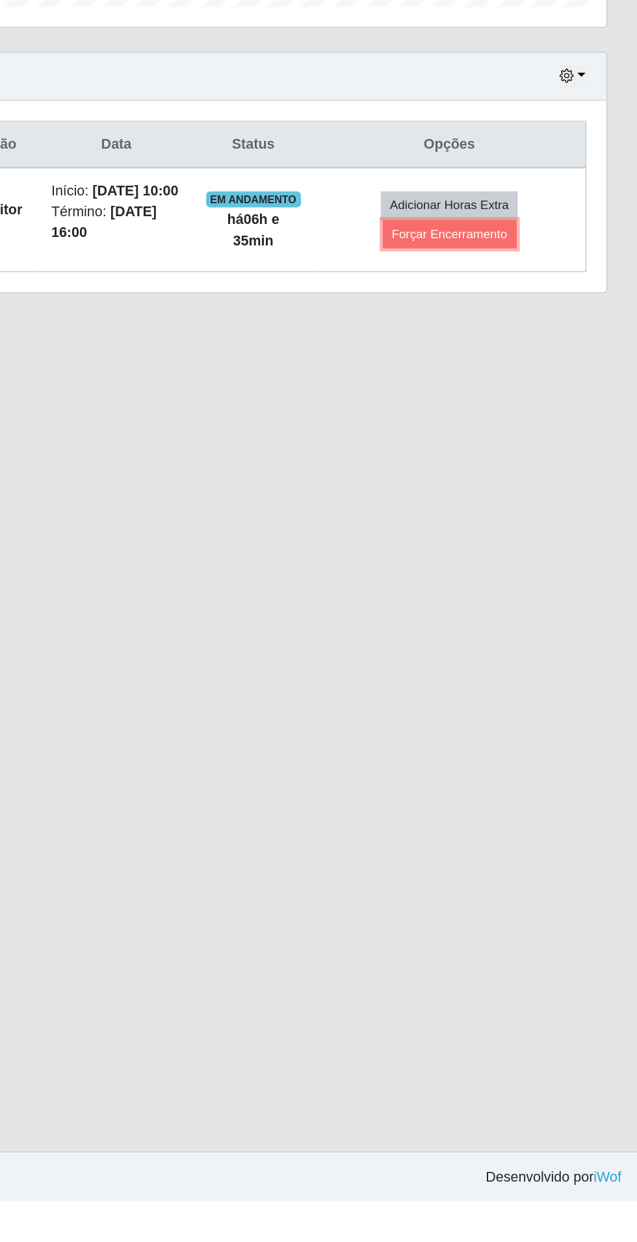
click at [531, 622] on button "Forçar Encerramento" at bounding box center [514, 612] width 87 height 18
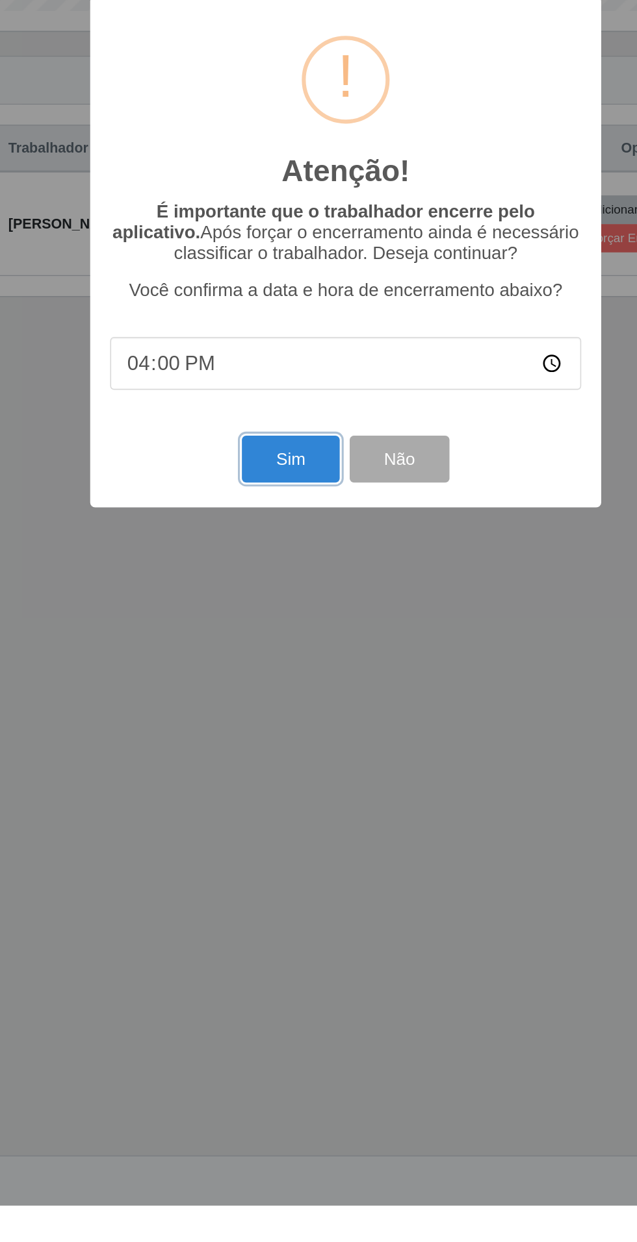
click at [273, 772] on button "Sim" at bounding box center [282, 756] width 63 height 31
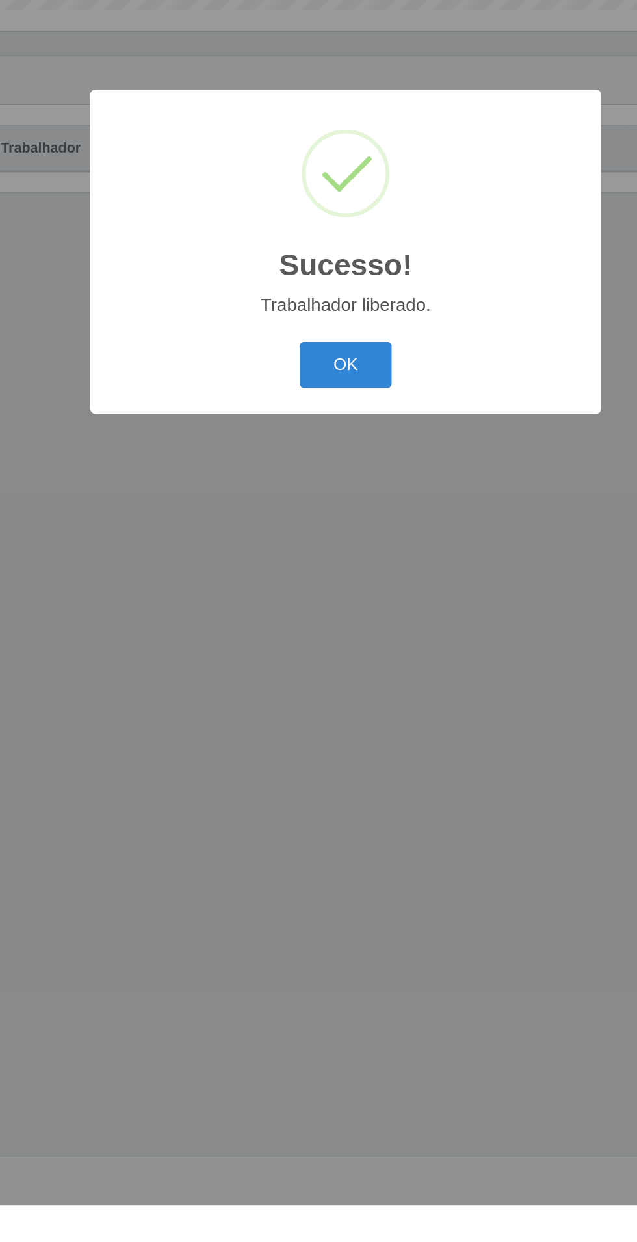
click at [327, 711] on button "OK" at bounding box center [318, 695] width 60 height 31
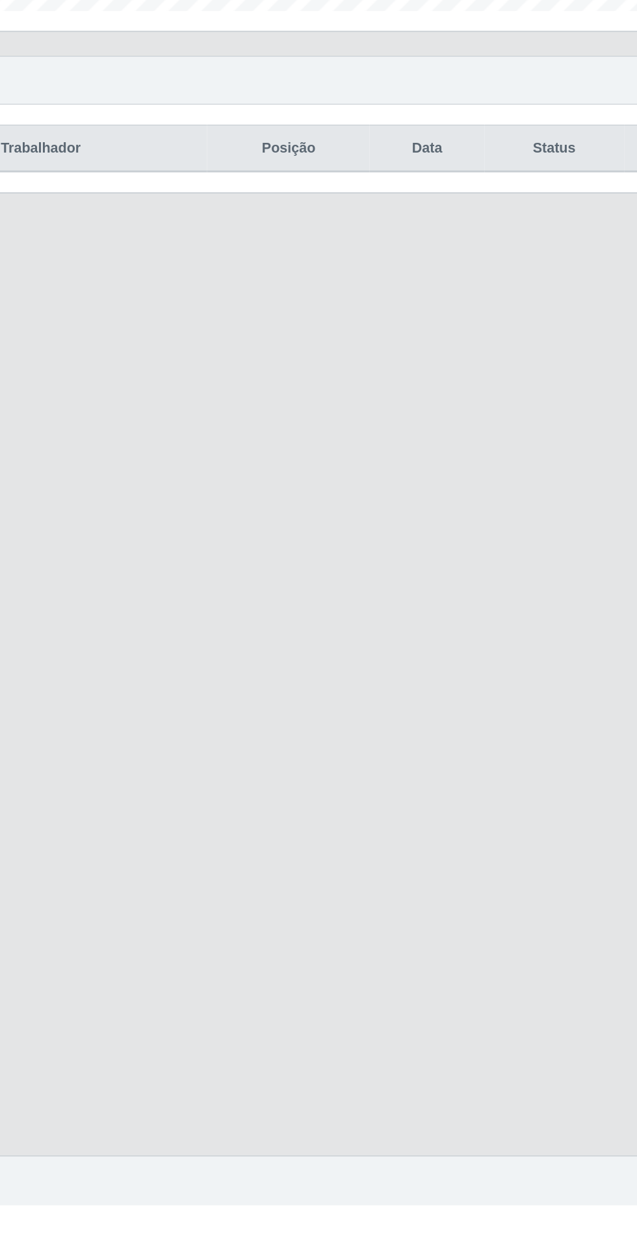
scroll to position [32, 0]
